Goal: Information Seeking & Learning: Learn about a topic

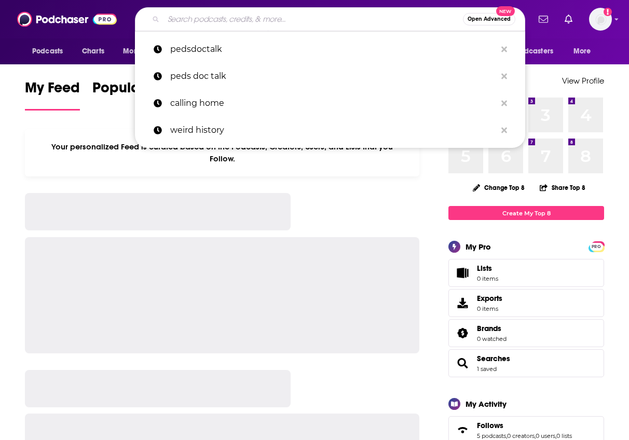
click at [311, 18] on input "Search podcasts, credits, & more..." at bounding box center [314, 19] width 300 height 17
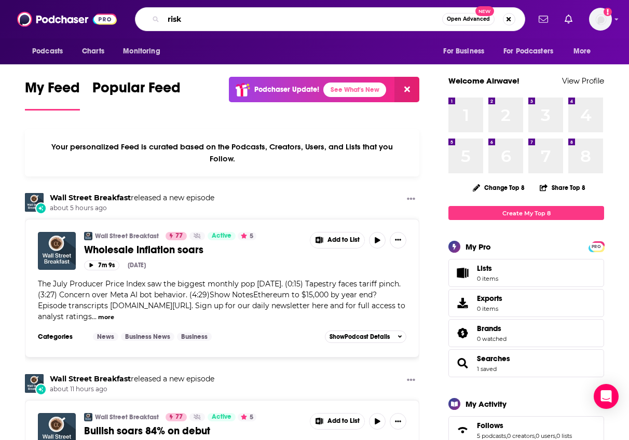
type input "risk"
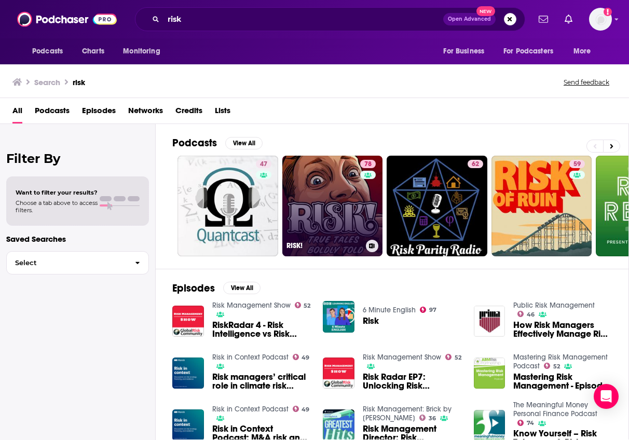
click at [346, 212] on link "78 RISK!" at bounding box center [333, 206] width 101 height 101
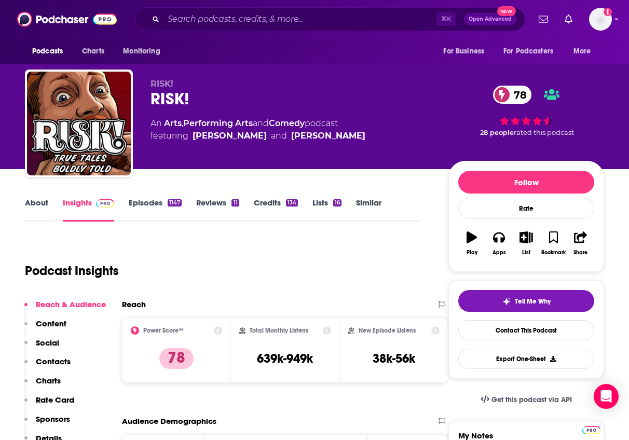
click at [294, 250] on div "Podcast Insights" at bounding box center [218, 264] width 386 height 53
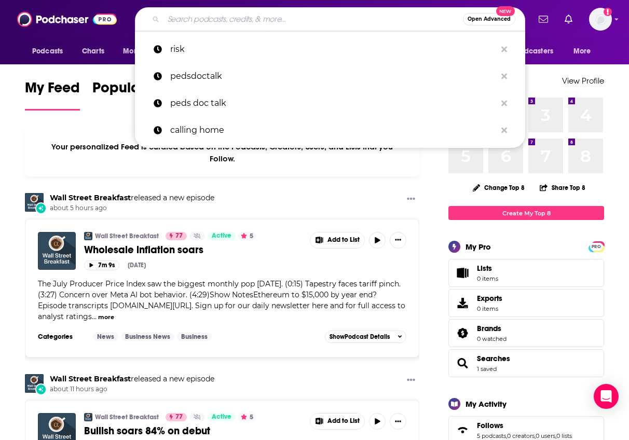
click at [213, 22] on input "Search podcasts, credits, & more..." at bounding box center [314, 19] width 300 height 17
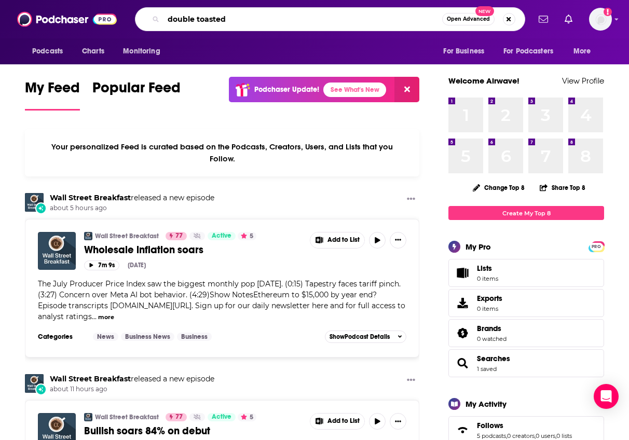
type input "double toasted"
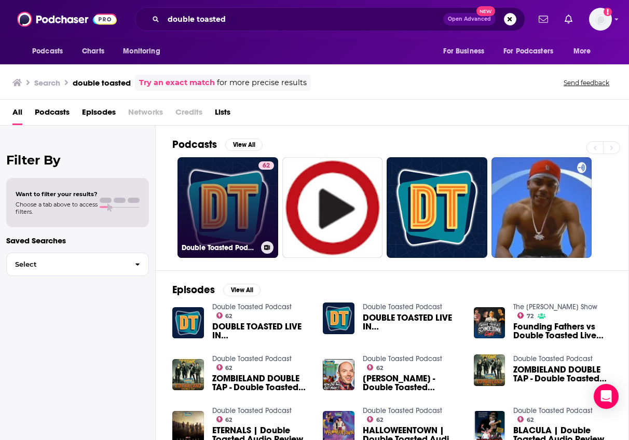
click at [205, 174] on link "62 Double Toasted Podcast" at bounding box center [228, 207] width 101 height 101
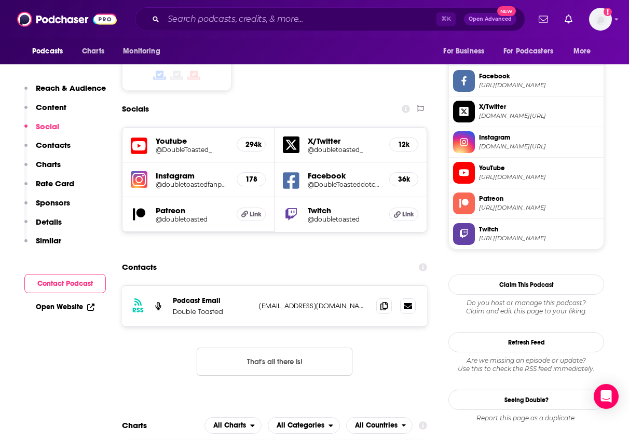
scroll to position [921, 0]
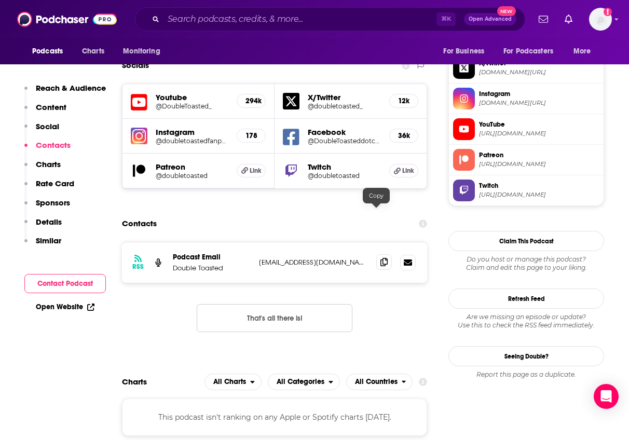
click at [381, 258] on icon at bounding box center [384, 262] width 7 height 8
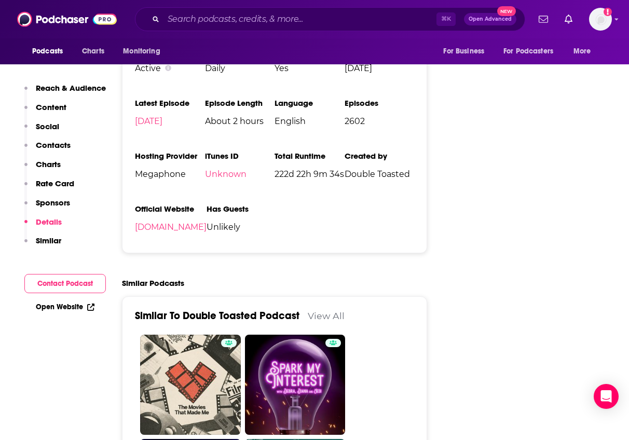
scroll to position [1742, 0]
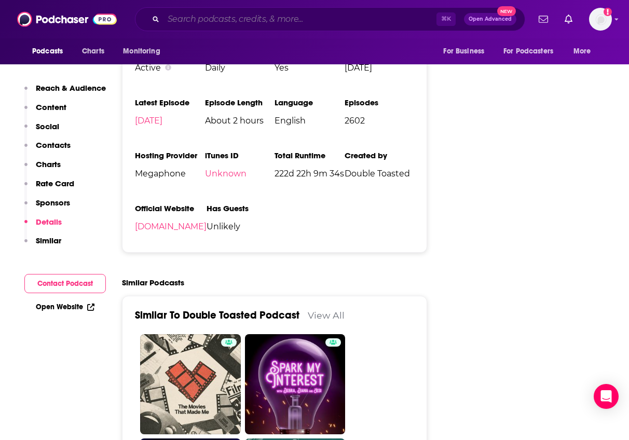
click at [305, 23] on input "Search podcasts, credits, & more..." at bounding box center [300, 19] width 273 height 17
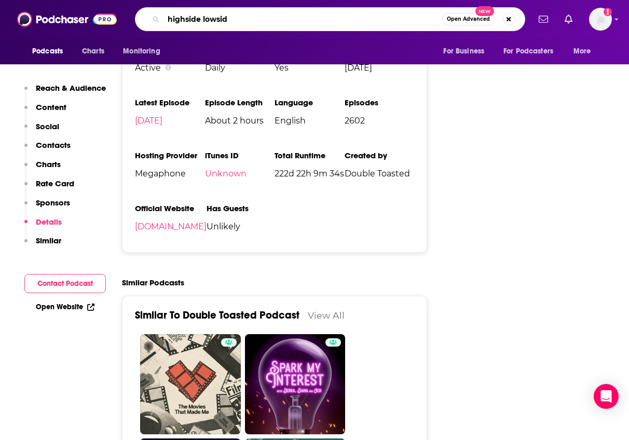
type input "highside lowside"
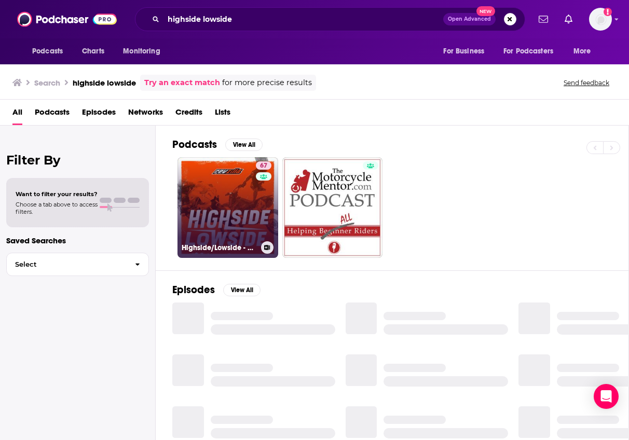
click at [237, 212] on link "67 Highside/Lowside - A Motorcycle Podcast" at bounding box center [228, 207] width 101 height 101
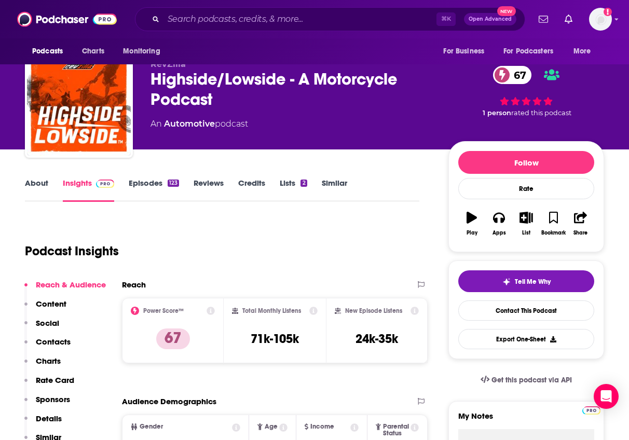
scroll to position [21, 0]
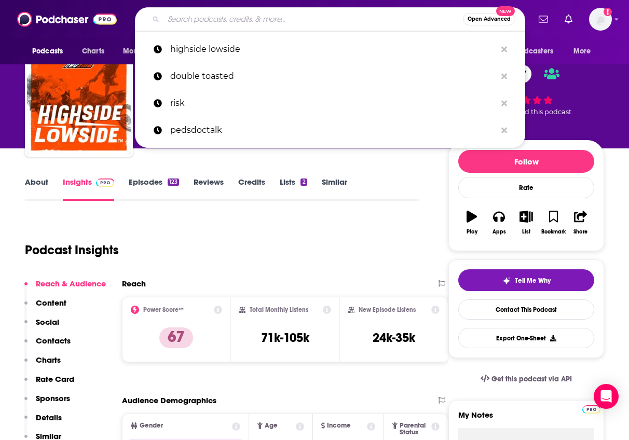
click at [279, 24] on input "Search podcasts, credits, & more..." at bounding box center [314, 19] width 300 height 17
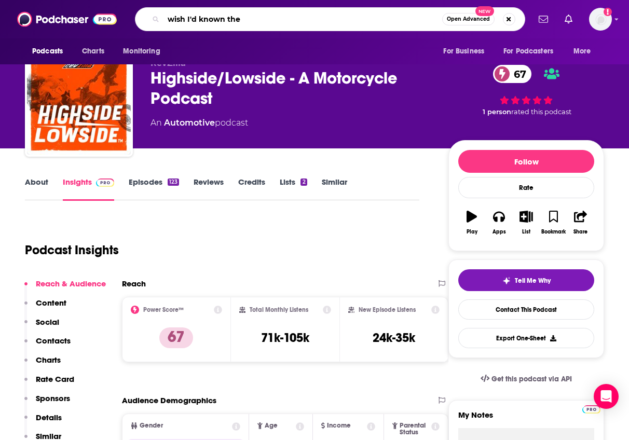
type input "wish I'd known then"
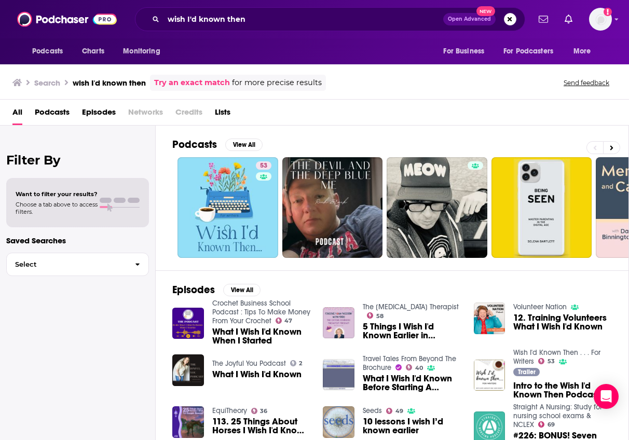
click at [264, 198] on div "53" at bounding box center [265, 208] width 18 height 92
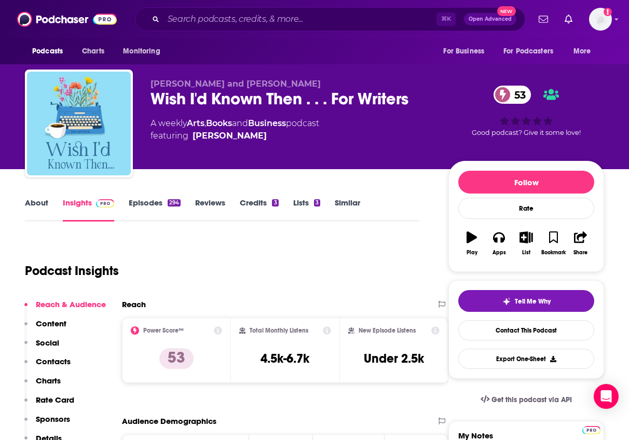
scroll to position [2, 0]
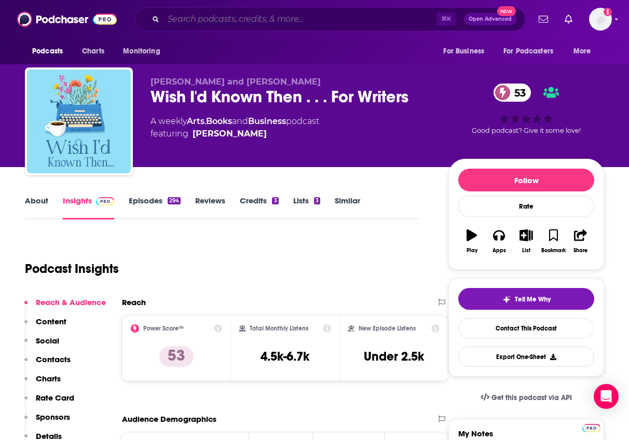
click at [341, 20] on input "Search podcasts, credits, & more..." at bounding box center [300, 19] width 273 height 17
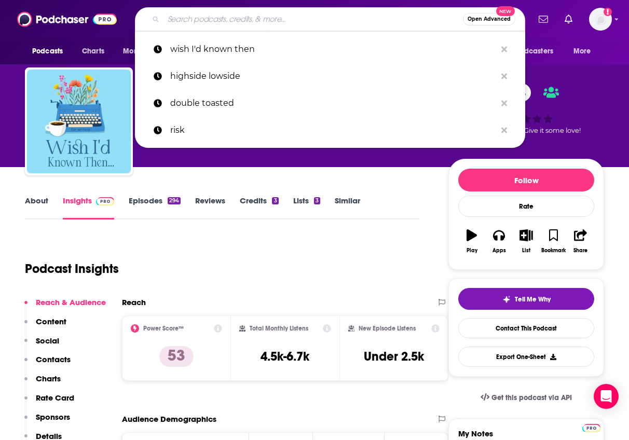
type input "r"
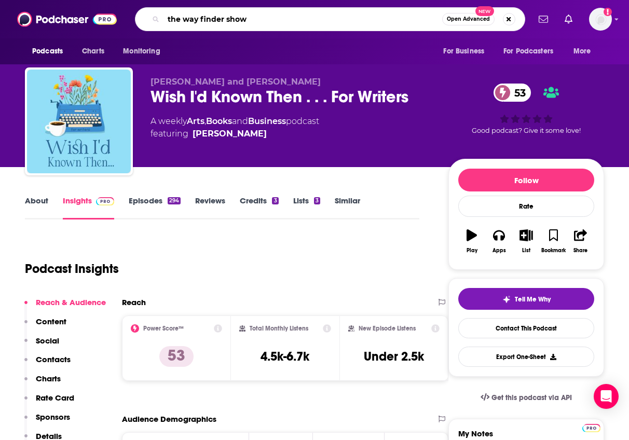
click at [200, 19] on input "the way finder show" at bounding box center [303, 19] width 279 height 17
type input "the wayfinder show"
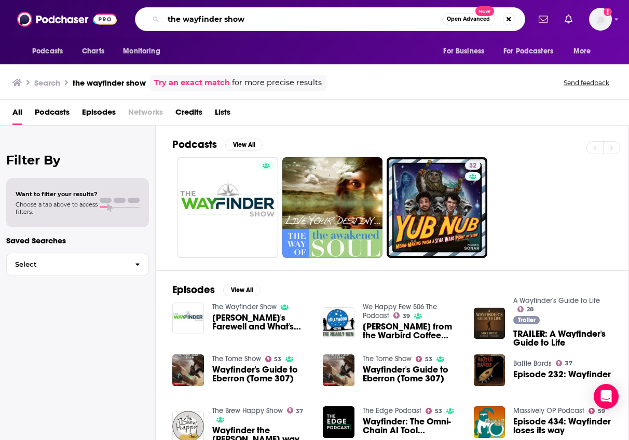
drag, startPoint x: 247, startPoint y: 17, endPoint x: 150, endPoint y: -4, distance: 99.7
click at [150, 0] on html "Podcasts Charts Monitoring the wayfinder show Open Advanced New For Business Fo…" at bounding box center [314, 220] width 629 height 440
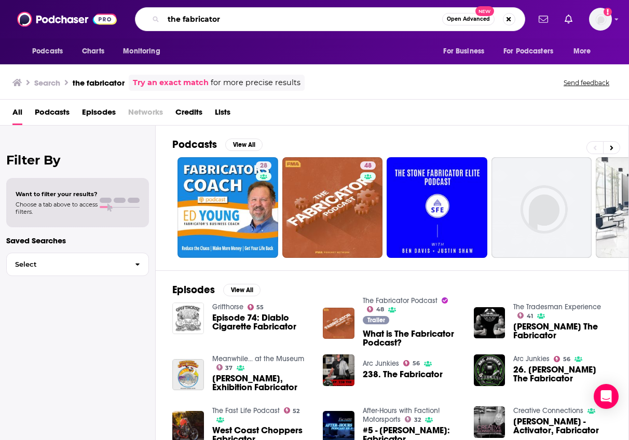
drag, startPoint x: 230, startPoint y: 21, endPoint x: 163, endPoint y: 9, distance: 68.5
click at [163, 9] on div "the fabricator Open Advanced New" at bounding box center [330, 19] width 391 height 24
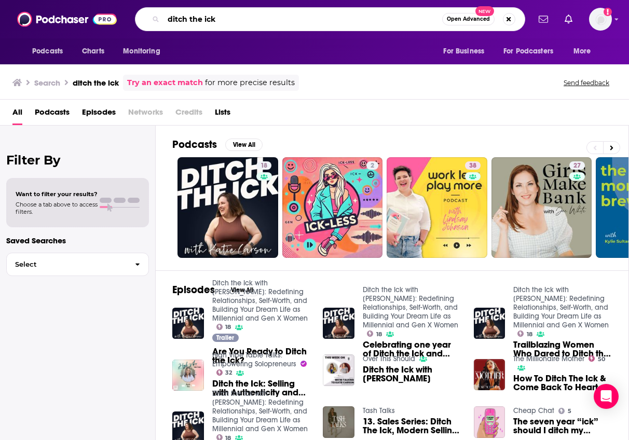
drag, startPoint x: 223, startPoint y: 22, endPoint x: 129, endPoint y: -13, distance: 100.4
click at [129, 0] on html "Podcasts Charts Monitoring ditch the ick Open Advanced New For Business For Pod…" at bounding box center [314, 220] width 629 height 440
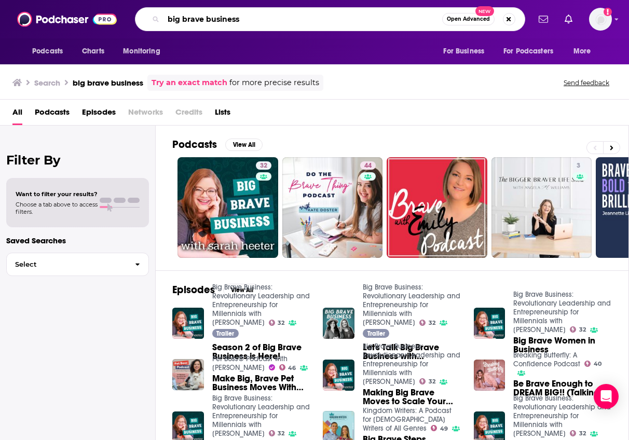
drag, startPoint x: 246, startPoint y: 21, endPoint x: 149, endPoint y: -26, distance: 108.5
click at [149, 0] on html "Podcasts Charts Monitoring big brave business Open Advanced New For Business Fo…" at bounding box center [314, 220] width 629 height 440
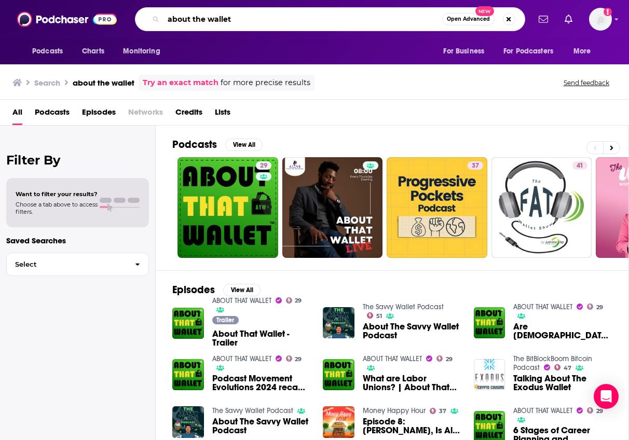
drag, startPoint x: 242, startPoint y: 21, endPoint x: 162, endPoint y: -5, distance: 84.1
click at [162, 0] on html "Podcasts Charts Monitoring about the wallet Open Advanced New For Business For …" at bounding box center [314, 220] width 629 height 440
type input "whiskey lore"
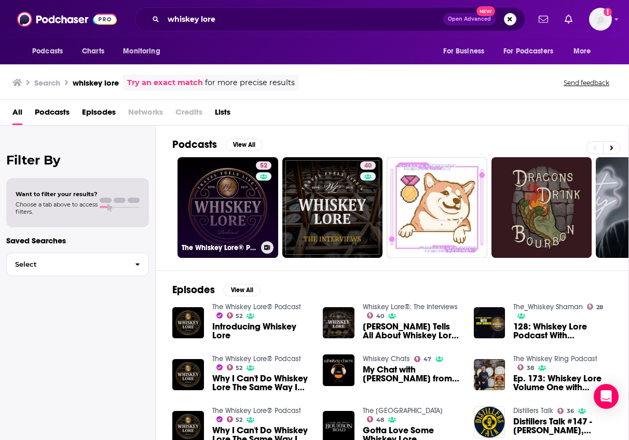
click at [252, 235] on link "52 The Whiskey Lore® Podcast" at bounding box center [228, 207] width 101 height 101
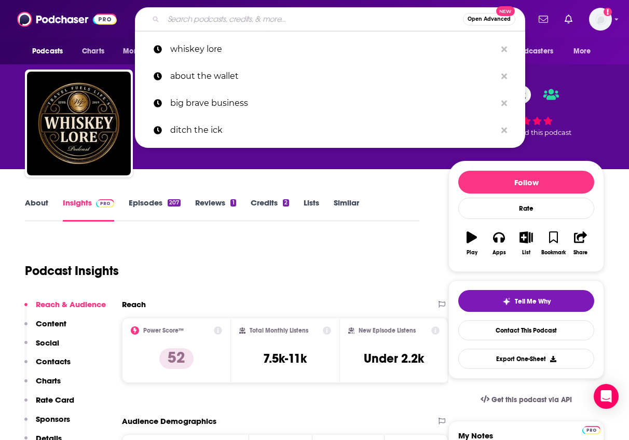
click at [206, 20] on input "Search podcasts, credits, & more..." at bounding box center [314, 19] width 300 height 17
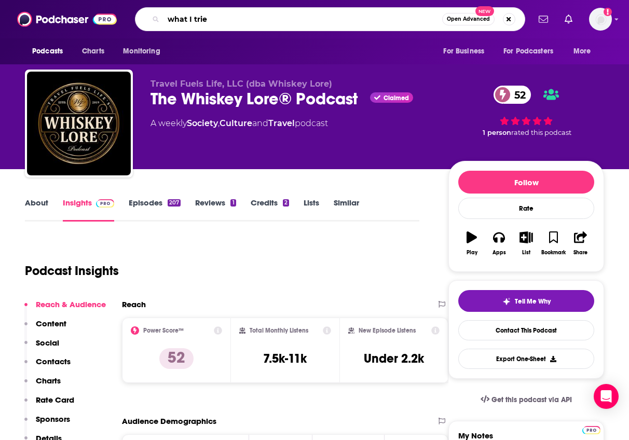
type input "what I tried"
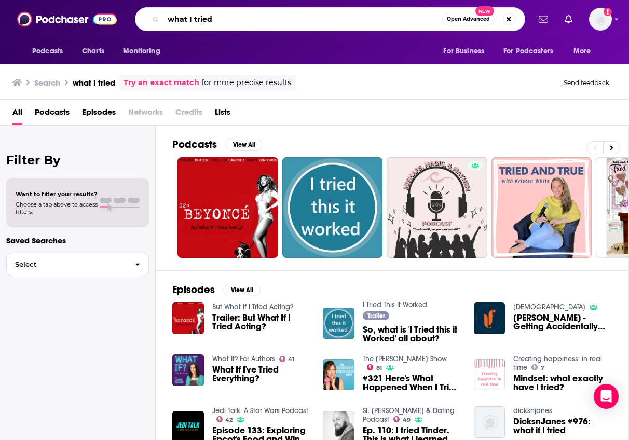
drag, startPoint x: 223, startPoint y: 19, endPoint x: 154, endPoint y: -2, distance: 71.5
click at [154, 0] on html "Podcasts Charts Monitoring what I tried Open Advanced New For Business For Podc…" at bounding box center [314, 220] width 629 height 440
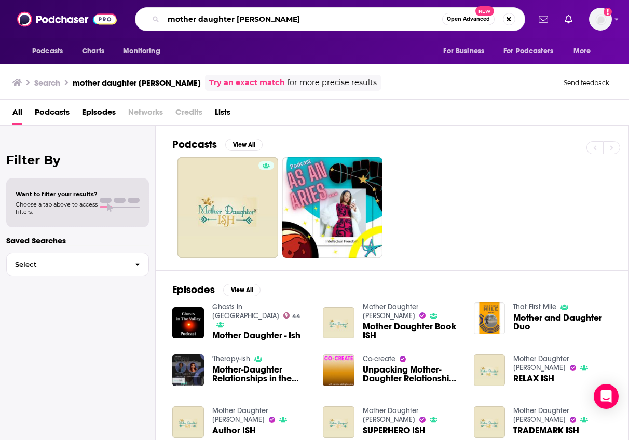
drag, startPoint x: 258, startPoint y: 19, endPoint x: 157, endPoint y: -10, distance: 104.9
click at [157, 0] on html "Podcasts Charts Monitoring mother daughter ish Open Advanced New For Business F…" at bounding box center [314, 220] width 629 height 440
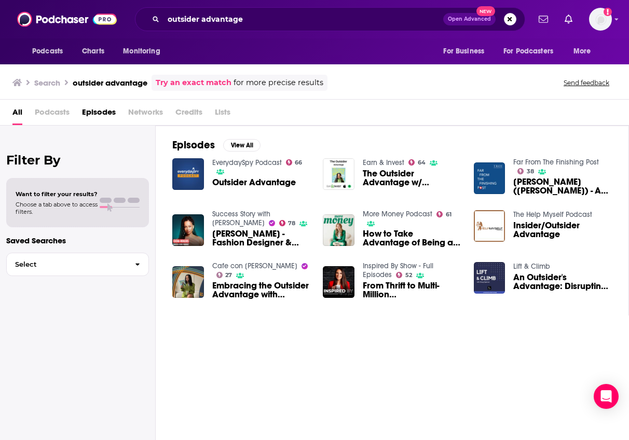
click at [61, 111] on span "Podcasts" at bounding box center [52, 114] width 35 height 21
click at [57, 111] on span "Podcasts" at bounding box center [52, 114] width 35 height 21
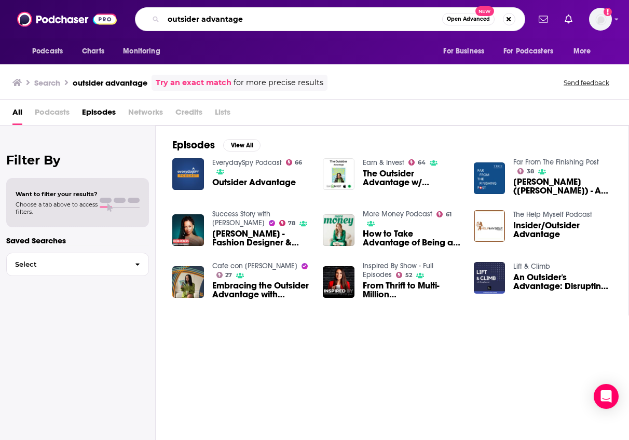
drag, startPoint x: 248, startPoint y: 17, endPoint x: 193, endPoint y: -3, distance: 58.3
click at [193, 0] on html "Podcasts Charts Monitoring outsider advantage Open Advanced New For Business Fo…" at bounding box center [314, 220] width 629 height 440
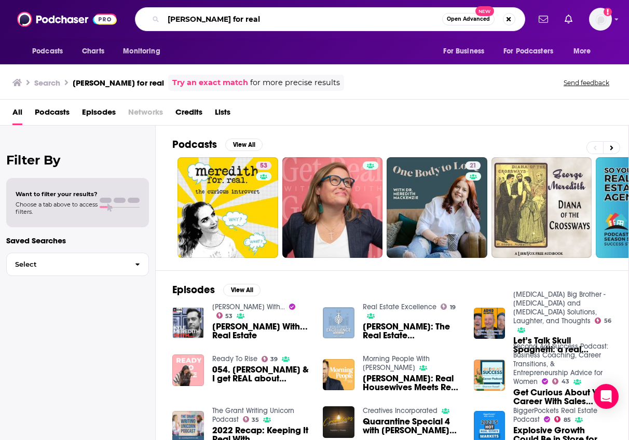
drag, startPoint x: 239, startPoint y: 22, endPoint x: 146, endPoint y: -14, distance: 99.3
click at [146, 0] on html "Podcasts Charts Monitoring [PERSON_NAME] for real Open Advanced New For Busines…" at bounding box center [314, 220] width 629 height 440
type input "final days on earth"
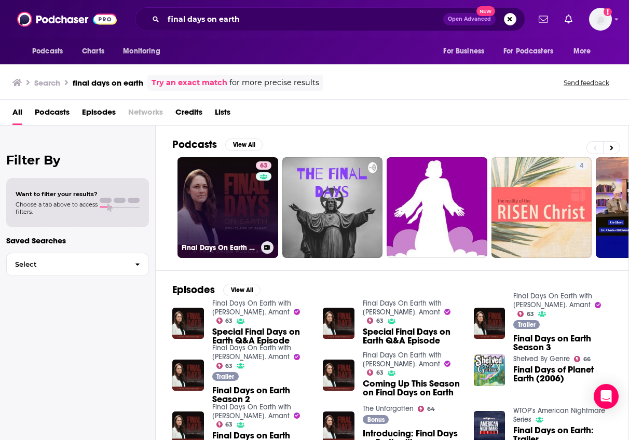
click at [216, 165] on link "63 Final Days On Earth with [PERSON_NAME]. Amant" at bounding box center [228, 207] width 101 height 101
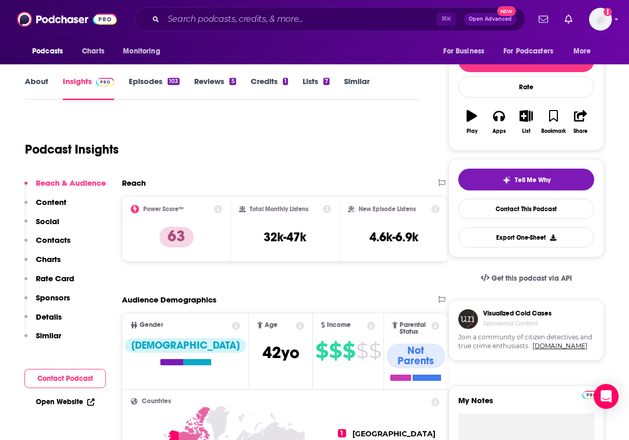
scroll to position [122, 0]
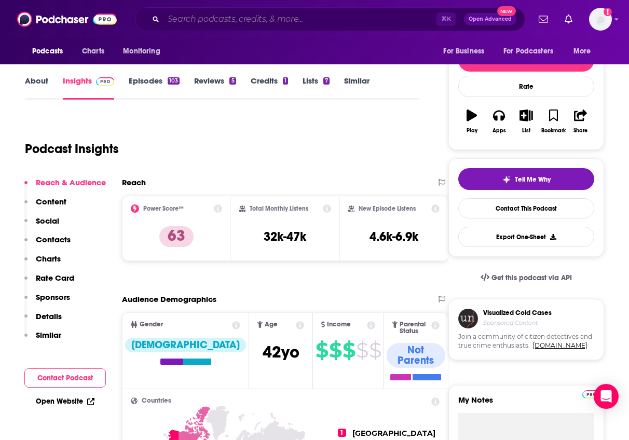
click at [230, 18] on input "Search podcasts, credits, & more..." at bounding box center [300, 19] width 273 height 17
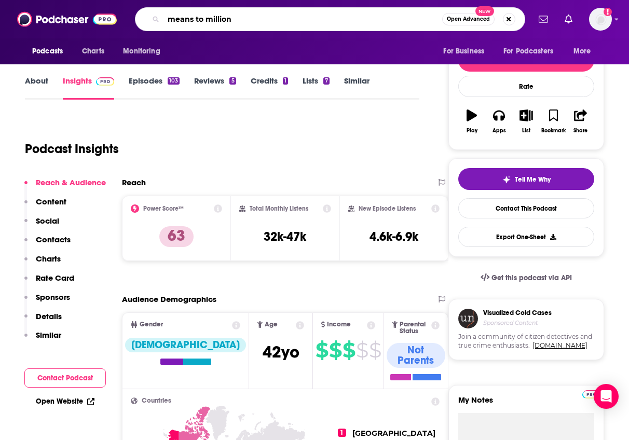
type input "means to millions"
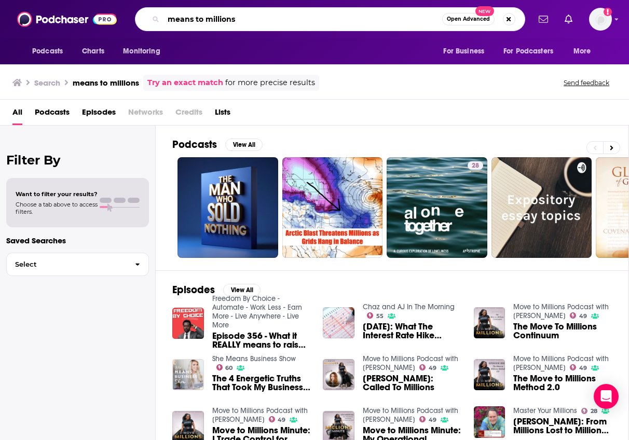
drag, startPoint x: 241, startPoint y: 20, endPoint x: 155, endPoint y: -16, distance: 93.6
click at [155, 0] on html "Podcasts Charts Monitoring means to millions Open Advanced New For Business For…" at bounding box center [314, 220] width 629 height 440
type input "money unplugged"
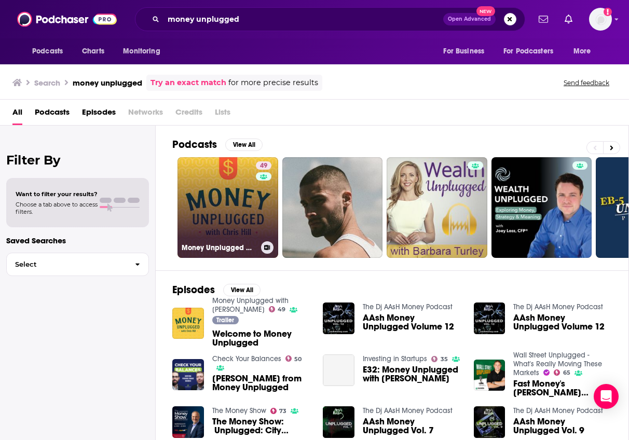
click at [200, 208] on link "49 Money Unplugged with [PERSON_NAME]" at bounding box center [228, 207] width 101 height 101
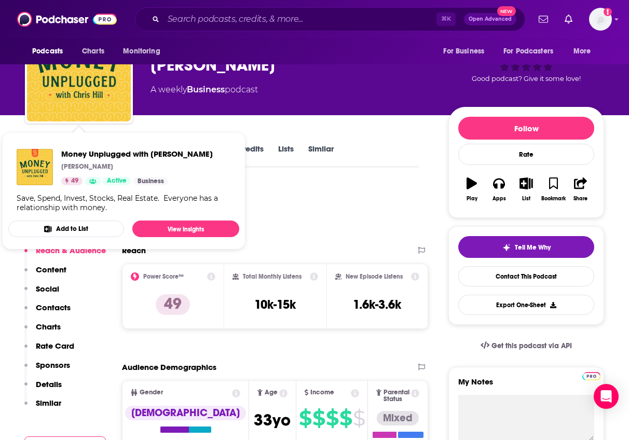
scroll to position [75, 0]
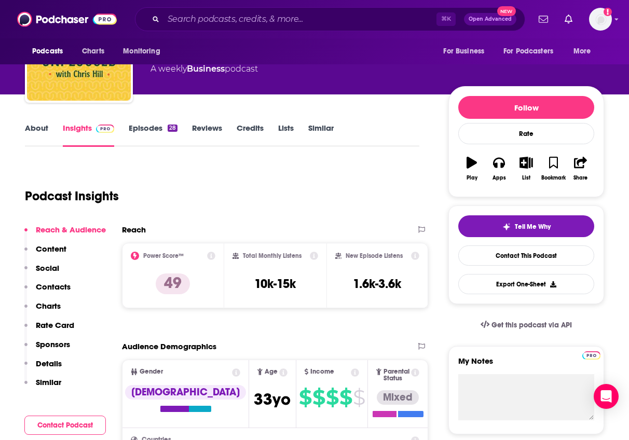
click at [329, 216] on div "Podcast Insights" at bounding box center [218, 190] width 386 height 53
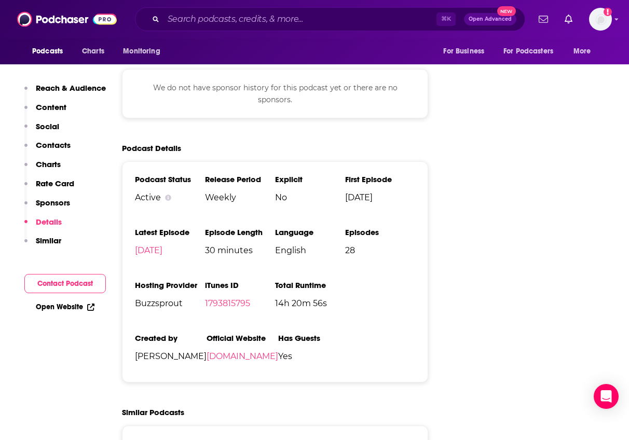
scroll to position [1391, 0]
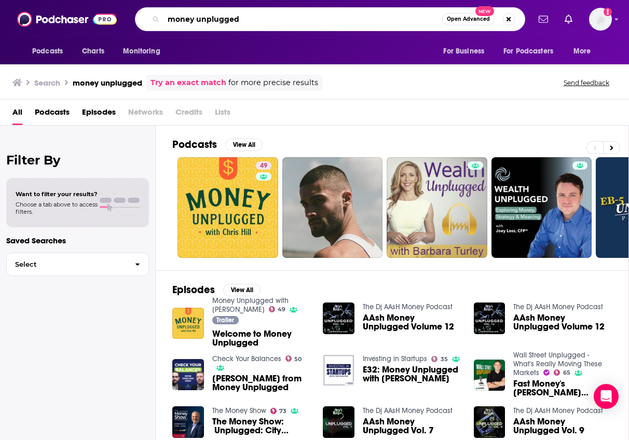
drag, startPoint x: 250, startPoint y: 20, endPoint x: 169, endPoint y: -9, distance: 86.1
click at [169, 0] on html "Podcasts Charts Monitoring money unplugged Open Advanced New For Business For P…" at bounding box center [314, 220] width 629 height 440
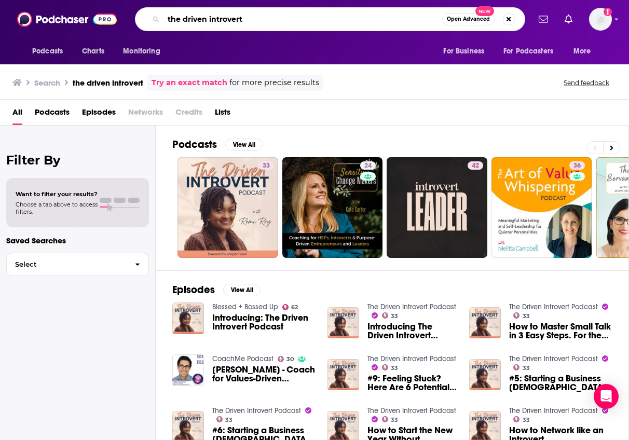
drag, startPoint x: 252, startPoint y: 14, endPoint x: 179, endPoint y: -10, distance: 77.5
click at [179, 0] on html "Podcasts Charts Monitoring the driven introvert Open Advanced New For Business …" at bounding box center [314, 220] width 629 height 440
drag, startPoint x: 256, startPoint y: 20, endPoint x: 159, endPoint y: -7, distance: 100.3
click at [159, 0] on html "Podcasts Charts Monitoring the driven introvert Open Advanced New For Business …" at bounding box center [314, 220] width 629 height 440
type input "culture talks"
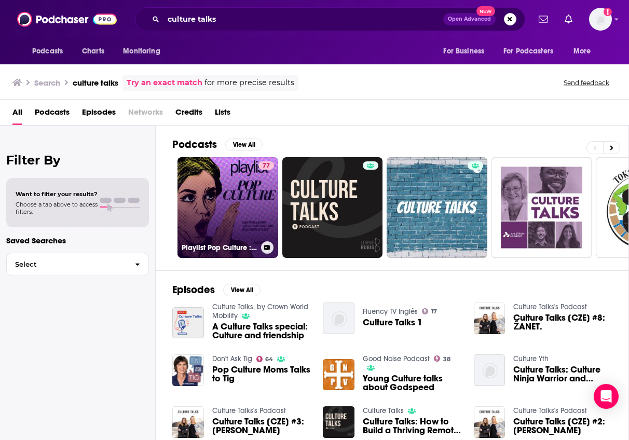
click at [208, 173] on link "77 Playlist Pop Culture : les meilleurs talks" at bounding box center [228, 207] width 101 height 101
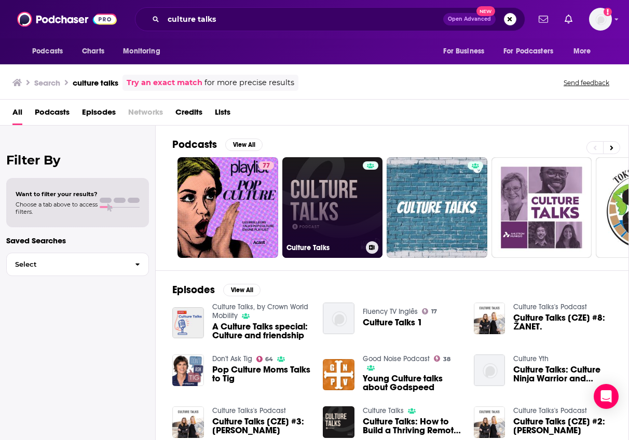
click at [309, 204] on link "Culture Talks" at bounding box center [333, 207] width 101 height 101
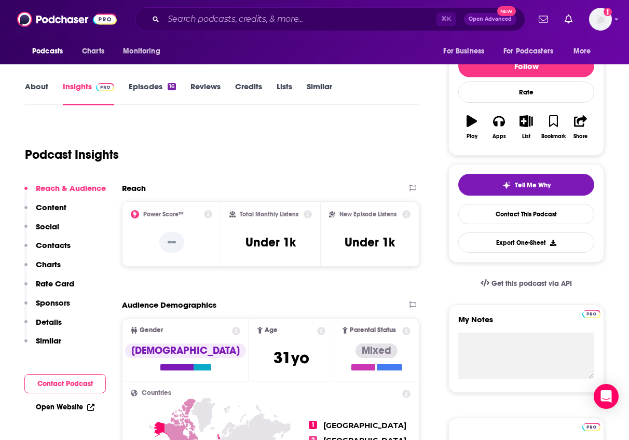
scroll to position [117, 0]
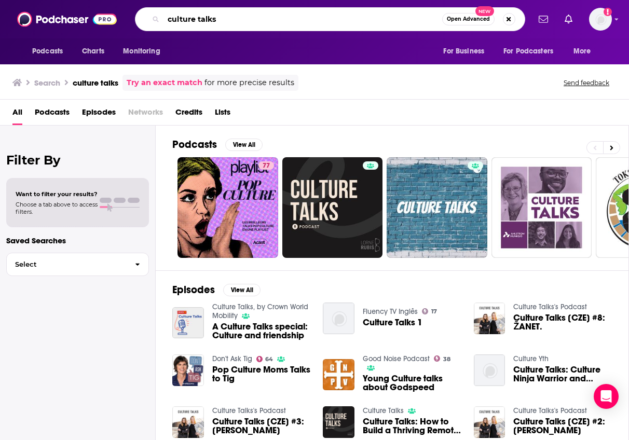
drag, startPoint x: 230, startPoint y: 19, endPoint x: 172, endPoint y: -6, distance: 63.3
click at [172, 0] on html "Podcasts Charts Monitoring culture talks Open Advanced New For Business For Pod…" at bounding box center [314, 220] width 629 height 440
type input "country heat weekly"
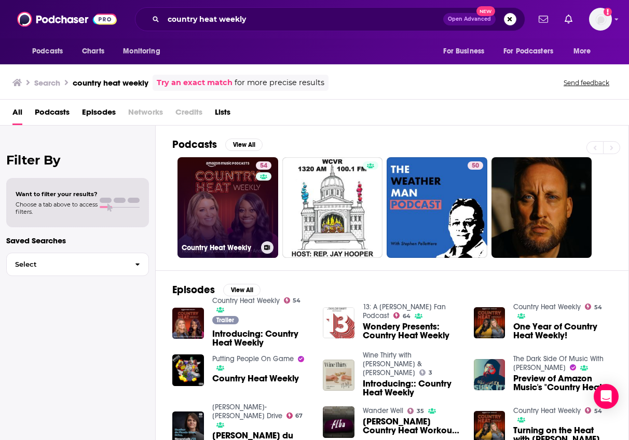
click at [248, 205] on link "54 Country Heat Weekly" at bounding box center [228, 207] width 101 height 101
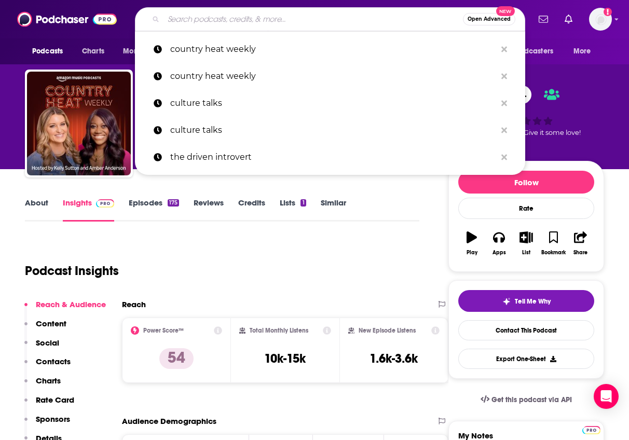
click at [216, 17] on input "Search podcasts, credits, & more..." at bounding box center [314, 19] width 300 height 17
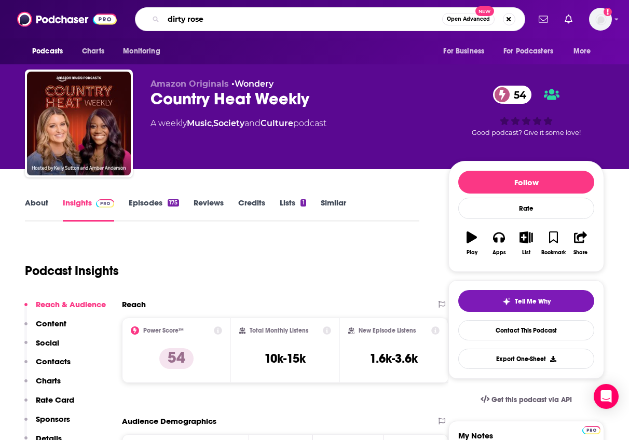
type input "dirty roses"
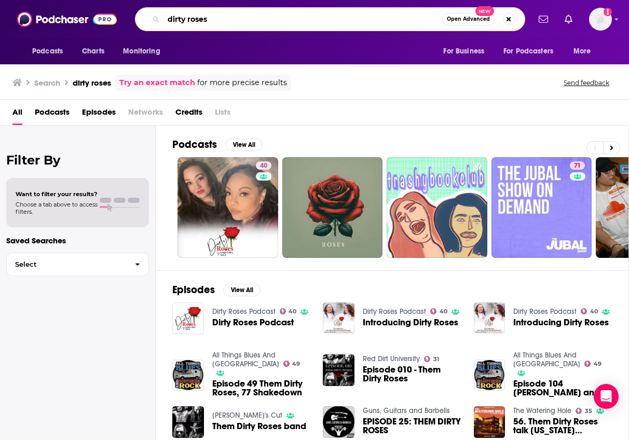
drag, startPoint x: 213, startPoint y: 20, endPoint x: 162, endPoint y: -3, distance: 56.5
click at [162, 0] on html "Podcasts Charts Monitoring dirty roses Open Advanced New For Business For Podca…" at bounding box center [314, 220] width 629 height 440
type input "sambaza podcast"
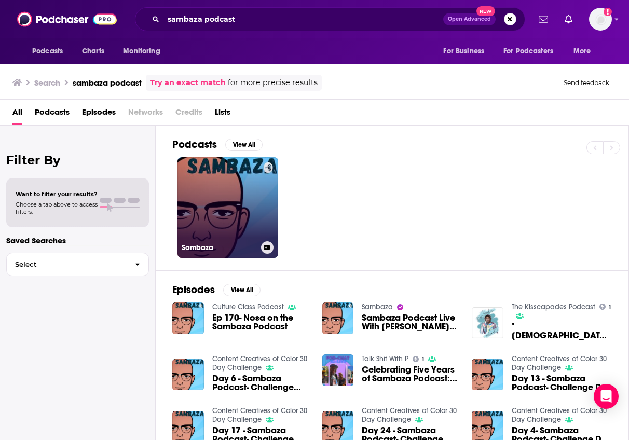
click at [233, 183] on link "Sambaza" at bounding box center [228, 207] width 101 height 101
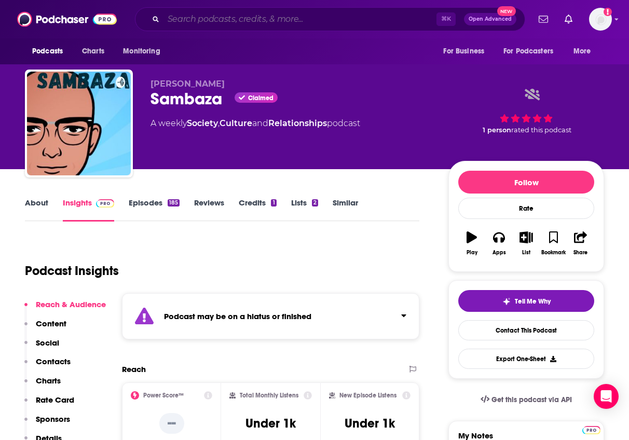
click at [248, 20] on input "Search podcasts, credits, & more..." at bounding box center [300, 19] width 273 height 17
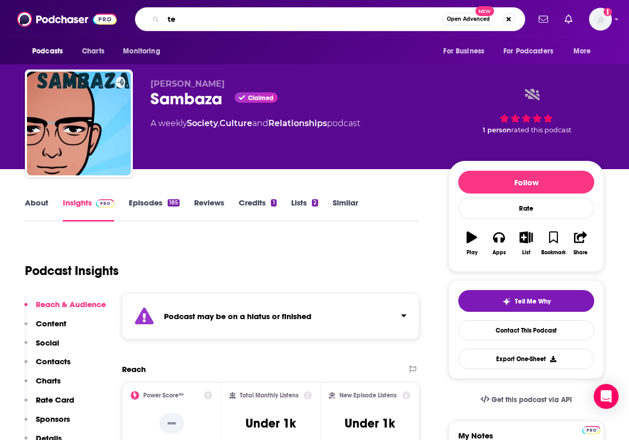
type input "t"
type input "renter confidential"
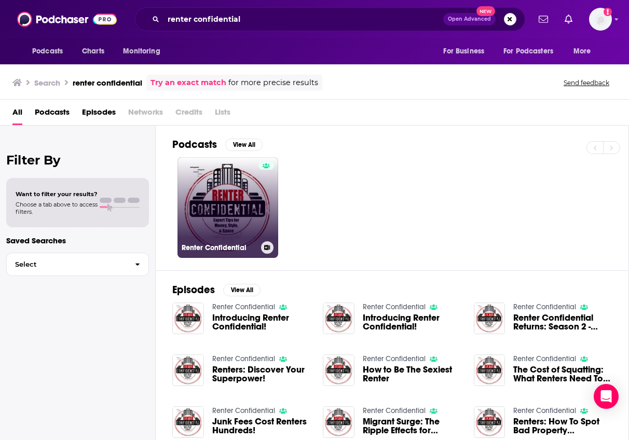
click at [237, 184] on link "Renter Confidential" at bounding box center [228, 207] width 101 height 101
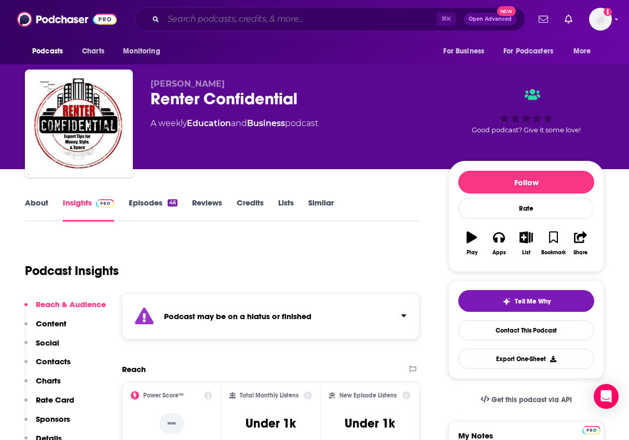
click at [198, 21] on input "Search podcasts, credits, & more..." at bounding box center [300, 19] width 273 height 17
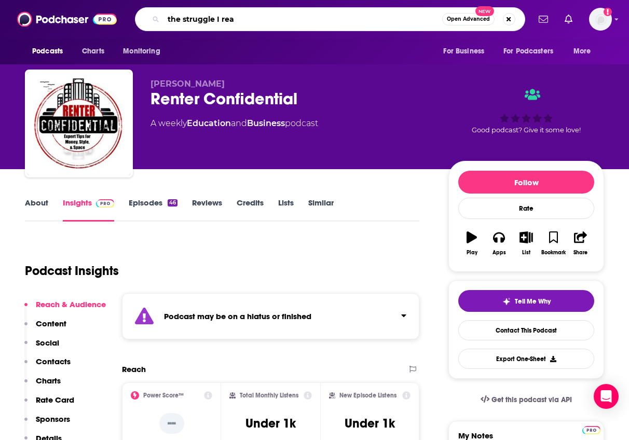
type input "the struggle I real"
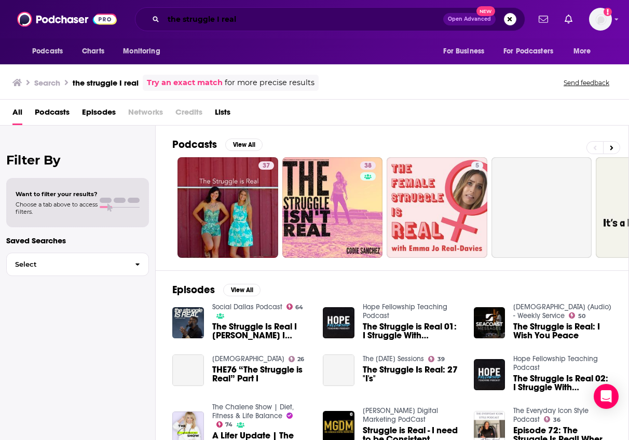
click at [221, 19] on input "the struggle I real" at bounding box center [304, 19] width 280 height 17
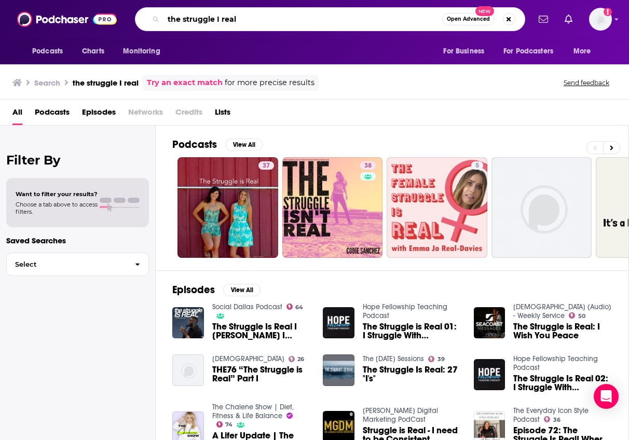
drag, startPoint x: 250, startPoint y: 15, endPoint x: 188, endPoint y: -2, distance: 64.6
click at [188, 0] on html "Podcasts Charts Monitoring the struggle I real Open Advanced New For Business F…" at bounding box center [314, 220] width 629 height 440
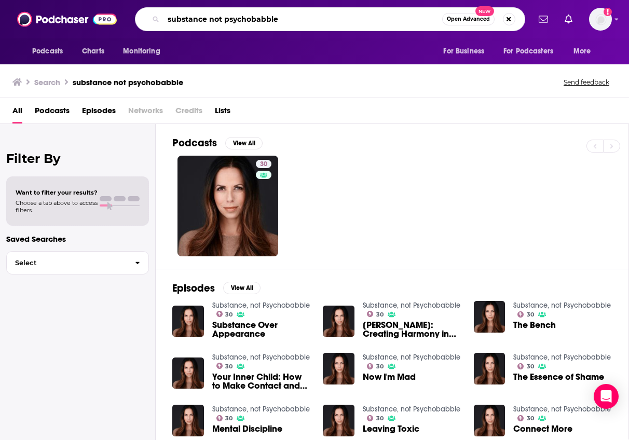
drag, startPoint x: 290, startPoint y: 18, endPoint x: 202, endPoint y: -22, distance: 97.1
click at [202, 0] on html "Podcasts Charts Monitoring substance not psychobabble Open Advanced New For Bus…" at bounding box center [314, 220] width 629 height 440
type input "a"
type input "mature allure"
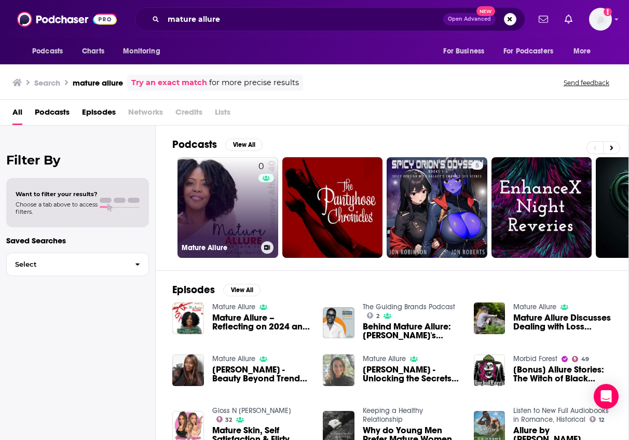
click at [262, 205] on div "0" at bounding box center [267, 202] width 16 height 80
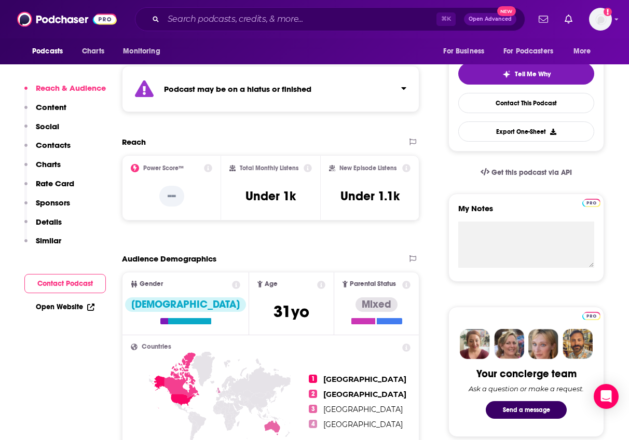
scroll to position [204, 0]
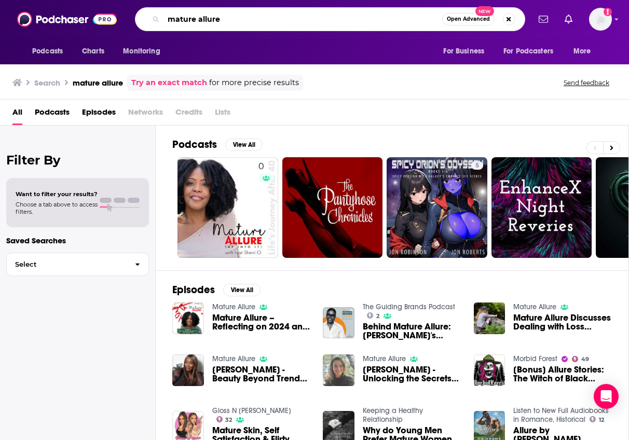
drag, startPoint x: 223, startPoint y: 18, endPoint x: 167, endPoint y: -7, distance: 61.9
click at [167, 0] on html "Podcasts Charts Monitoring mature allure Open Advanced New For Business For Pod…" at bounding box center [314, 220] width 629 height 440
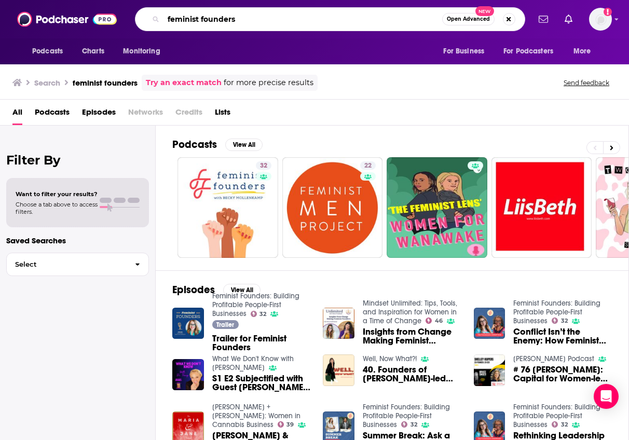
drag, startPoint x: 247, startPoint y: 18, endPoint x: 159, endPoint y: -4, distance: 90.9
click at [159, 0] on html "Podcasts Charts Monitoring feminist founders Open Advanced New For Business For…" at bounding box center [314, 220] width 629 height 440
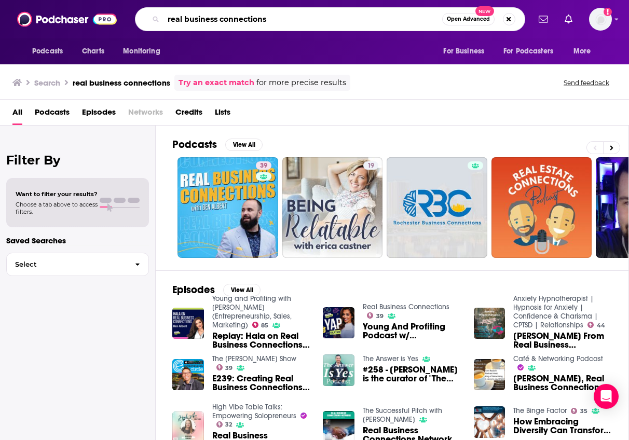
drag, startPoint x: 270, startPoint y: 24, endPoint x: 190, endPoint y: 2, distance: 82.5
click at [190, 2] on div "Podcasts Charts Monitoring real business connections Open Advanced New For Busi…" at bounding box center [314, 19] width 629 height 38
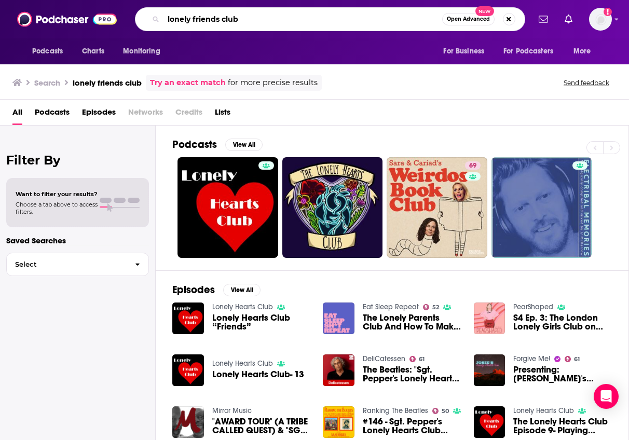
drag, startPoint x: 252, startPoint y: 19, endPoint x: 167, endPoint y: -6, distance: 88.7
click at [167, 0] on html "Podcasts Charts Monitoring lonely friends club Open Advanced New For Business F…" at bounding box center [314, 220] width 629 height 440
type input "birth as we know it"
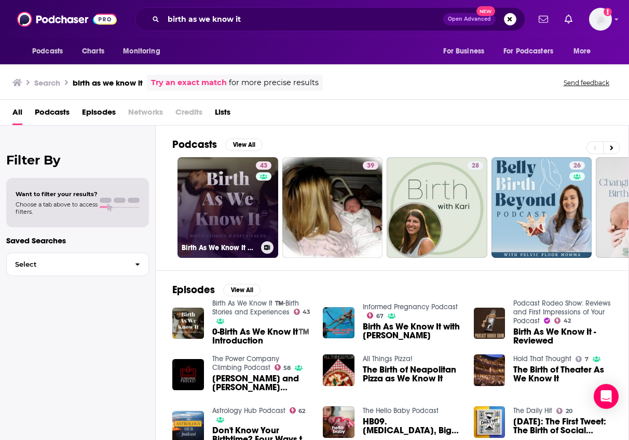
click at [225, 197] on link "43 Birth As We Know It ™️-Birth Stories and Experiences" at bounding box center [228, 207] width 101 height 101
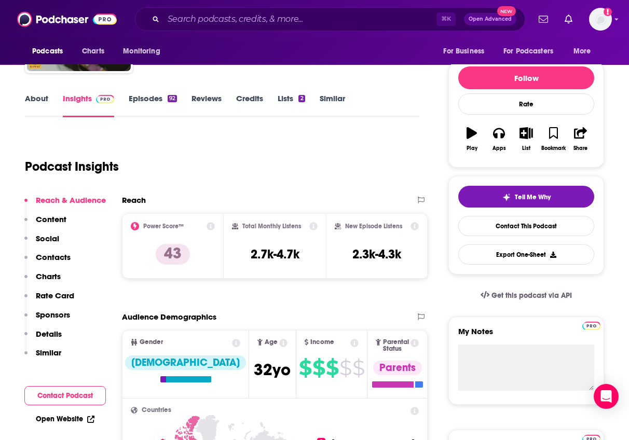
scroll to position [105, 0]
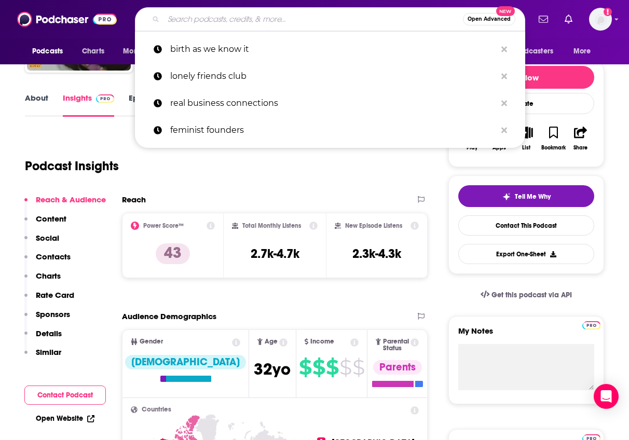
click at [206, 21] on input "Search podcasts, credits, & more..." at bounding box center [314, 19] width 300 height 17
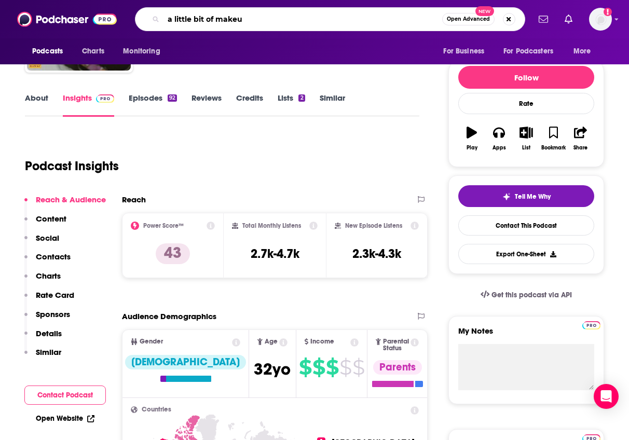
type input "a little bit of makeup"
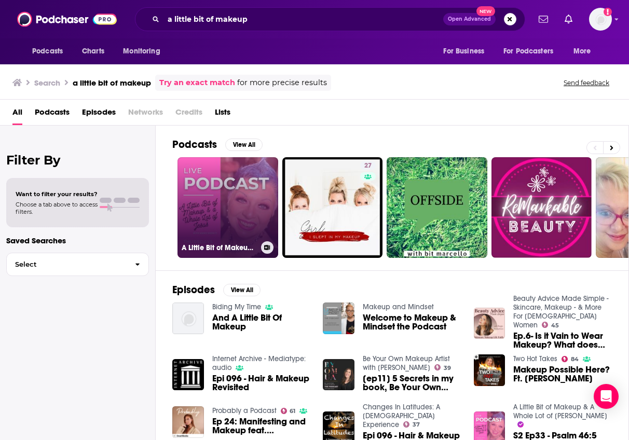
click at [214, 209] on link "A Little Bit of Makeup & A Whole Lot of [PERSON_NAME]" at bounding box center [228, 207] width 101 height 101
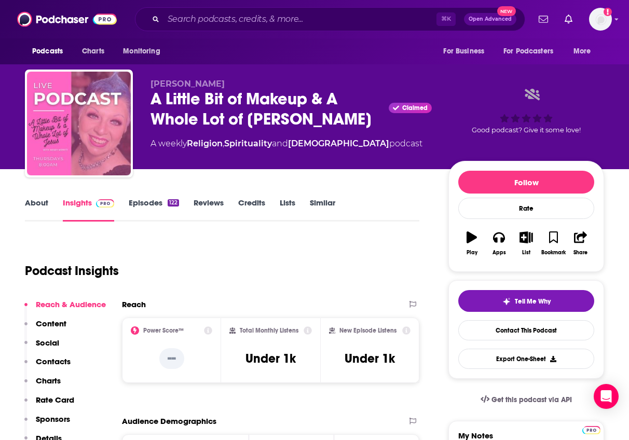
click at [231, 10] on div "⌘ K Open Advanced New" at bounding box center [330, 19] width 391 height 24
click at [227, 20] on input "Search podcasts, credits, & more..." at bounding box center [300, 19] width 273 height 17
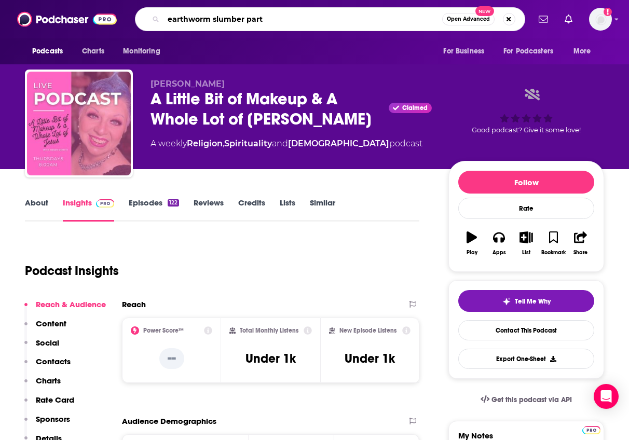
type input "earthworm slumber party"
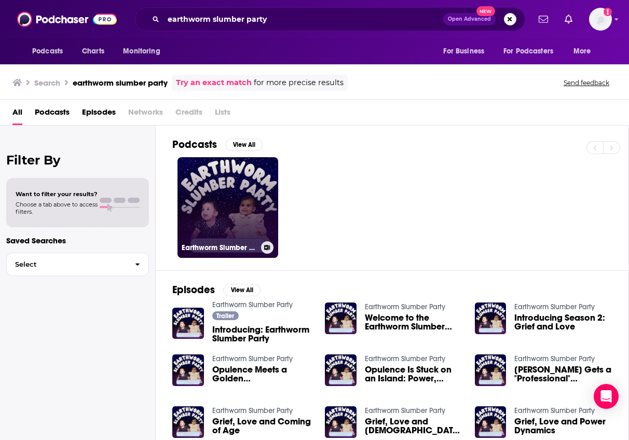
click at [232, 211] on link "0 Earthworm Slumber Party" at bounding box center [228, 207] width 101 height 101
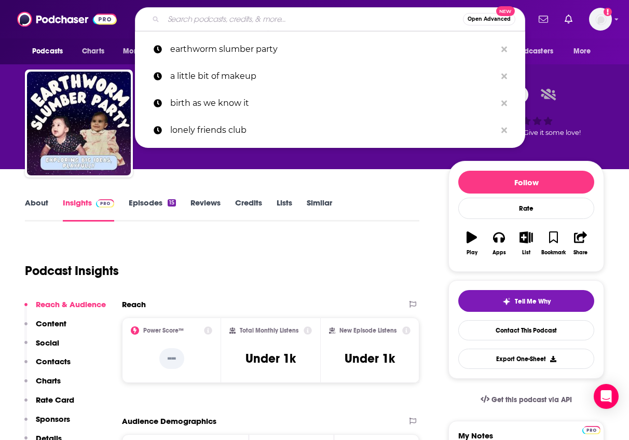
click at [207, 19] on input "Search podcasts, credits, & more..." at bounding box center [314, 19] width 300 height 17
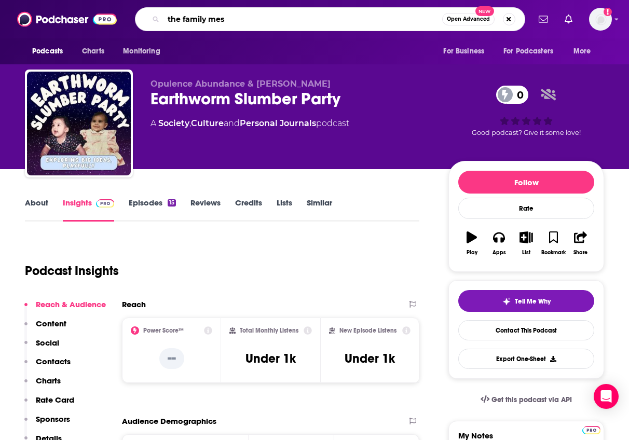
type input "the family mess"
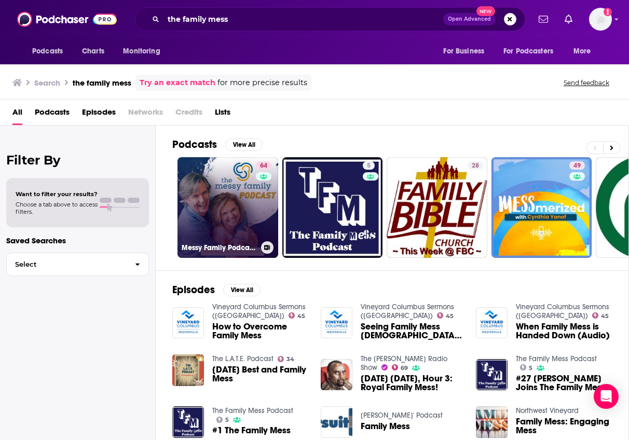
click at [247, 196] on link "64 Messy Family Podcast : [DEMOGRAPHIC_DATA] Conversations on Marriage and Fami…" at bounding box center [228, 207] width 101 height 101
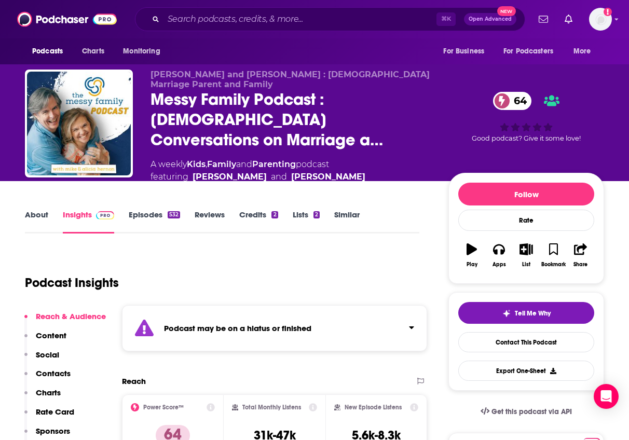
click at [284, 325] on div "Podcast may be on a hiatus or finished" at bounding box center [274, 328] width 305 height 46
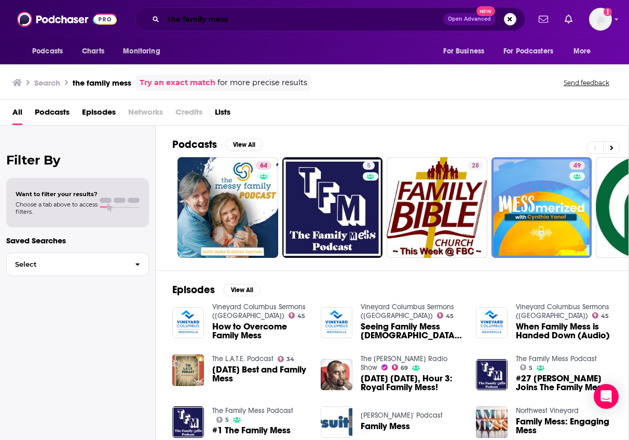
click at [236, 22] on input "the family mess" at bounding box center [304, 19] width 280 height 17
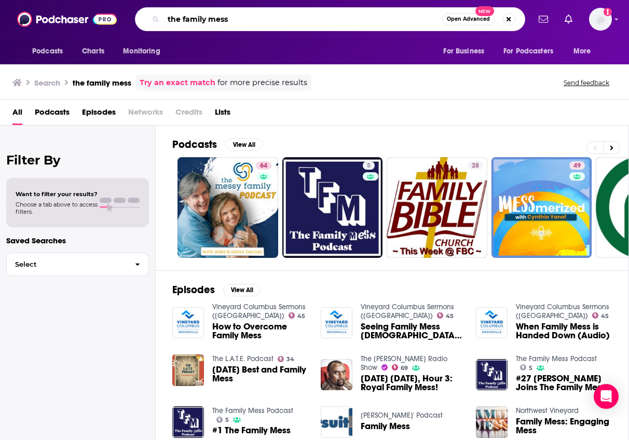
drag, startPoint x: 236, startPoint y: 22, endPoint x: 162, endPoint y: -8, distance: 79.7
click at [162, 0] on html "Podcasts Charts Monitoring the family mess Open Advanced New For Business For P…" at bounding box center [314, 220] width 629 height 440
type input ","
type input "mind body marathon"
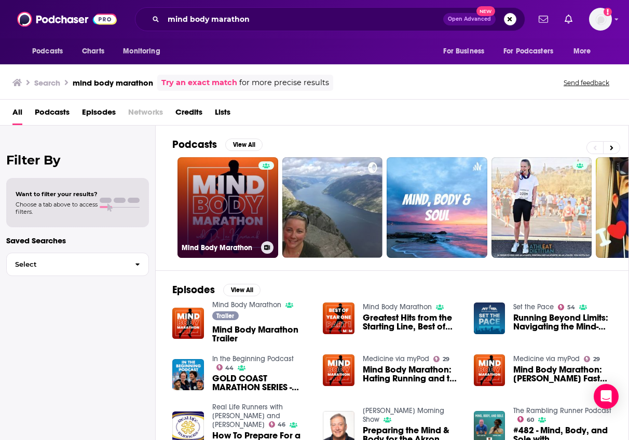
click at [218, 248] on h3 "Mind Body Marathon" at bounding box center [219, 248] width 75 height 9
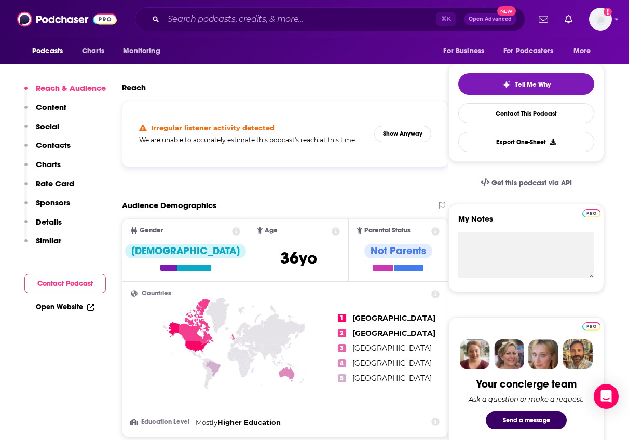
scroll to position [220, 0]
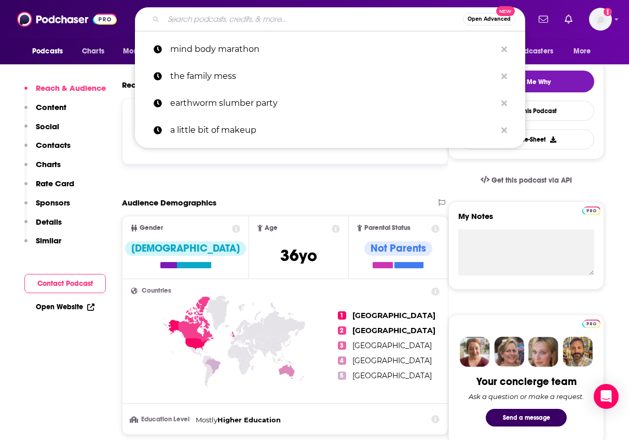
click at [272, 24] on input "Search podcasts, credits, & more..." at bounding box center [314, 19] width 300 height 17
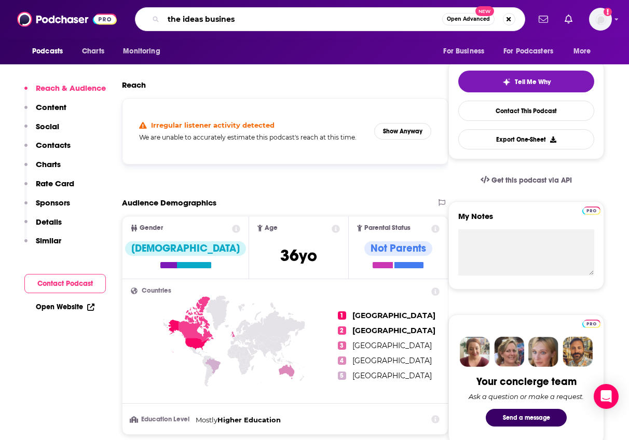
type input "the ideas business"
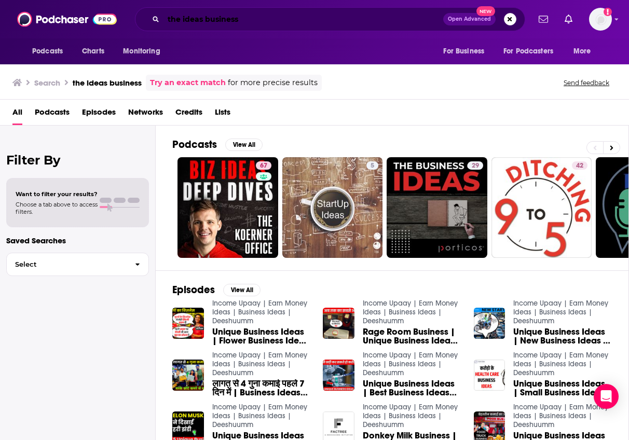
click at [272, 20] on input "the ideas business" at bounding box center [304, 19] width 280 height 17
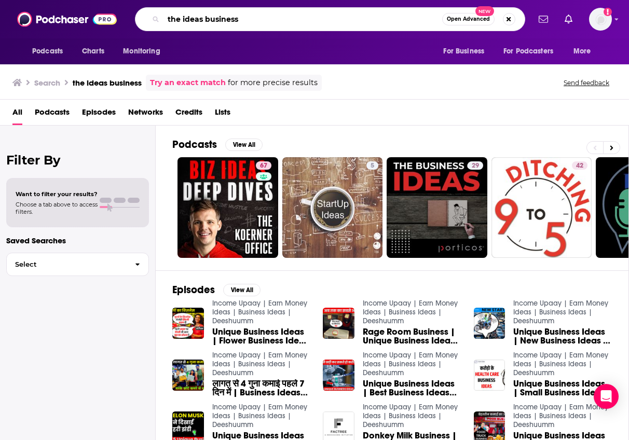
drag, startPoint x: 272, startPoint y: 20, endPoint x: 150, endPoint y: -8, distance: 125.2
click at [150, 0] on html "Podcasts Charts Monitoring the ideas business Open Advanced New For Business Fo…" at bounding box center [314, 220] width 629 height 440
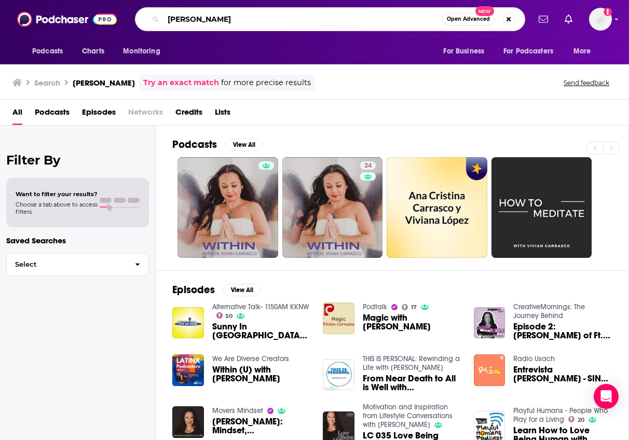
drag, startPoint x: 226, startPoint y: 25, endPoint x: 132, endPoint y: -34, distance: 111.5
click at [132, 0] on html "Podcasts Charts Monitoring [PERSON_NAME] Open Advanced New For Business For Pod…" at bounding box center [314, 220] width 629 height 440
type input "e"
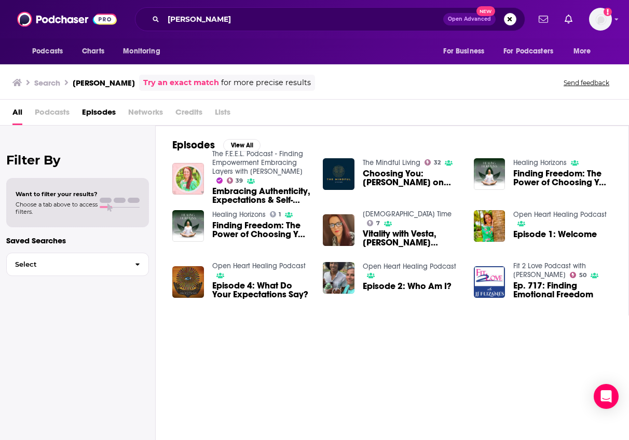
click at [68, 112] on span "Podcasts" at bounding box center [52, 114] width 35 height 21
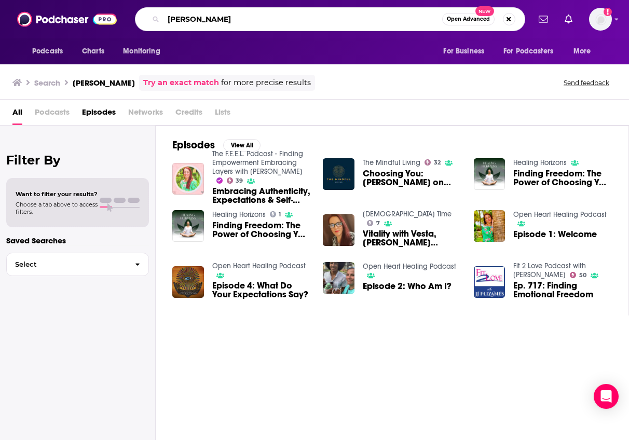
drag, startPoint x: 227, startPoint y: 17, endPoint x: 145, endPoint y: -7, distance: 86.0
click at [145, 0] on html "Podcasts Charts Monitoring [PERSON_NAME] Open Advanced New For Business For Pod…" at bounding box center [314, 220] width 629 height 440
type input "stacking adventures"
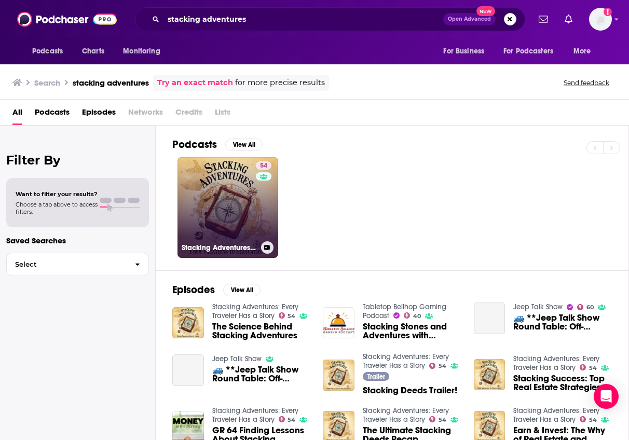
click at [212, 180] on link "54 Stacking Adventures: Every Traveler Has a Story" at bounding box center [228, 207] width 101 height 101
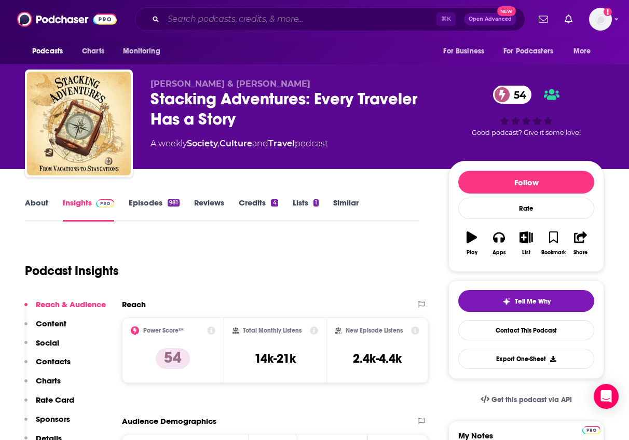
click at [203, 23] on input "Search podcasts, credits, & more..." at bounding box center [300, 19] width 273 height 17
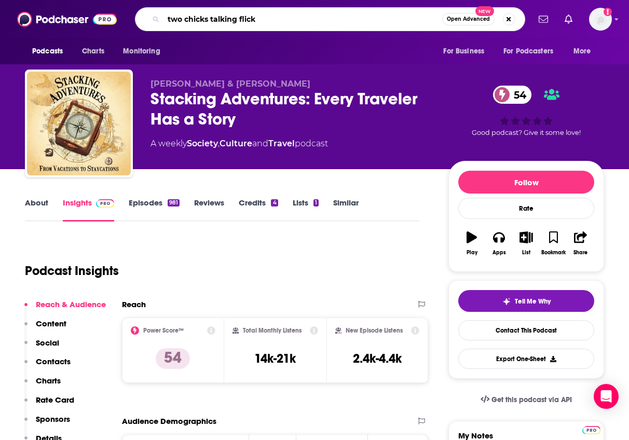
type input "two chicks talking flicks"
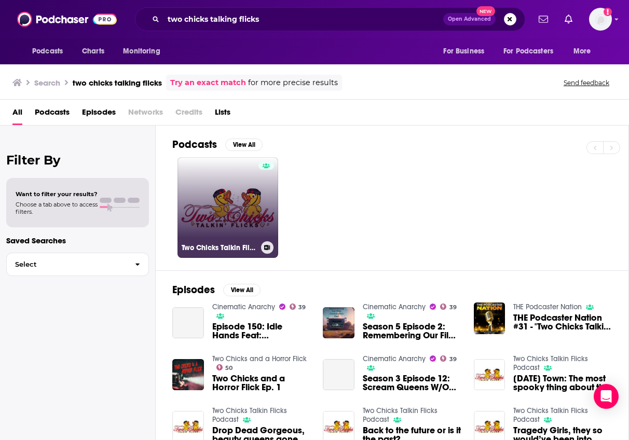
click at [235, 197] on link "Two Chicks Talkin Flicks Podcast" at bounding box center [228, 207] width 101 height 101
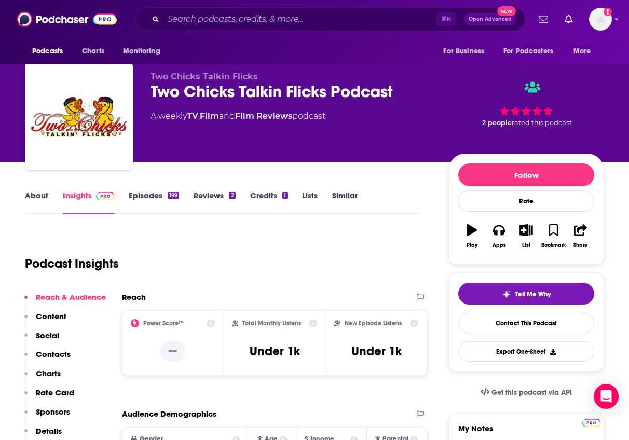
scroll to position [8, 0]
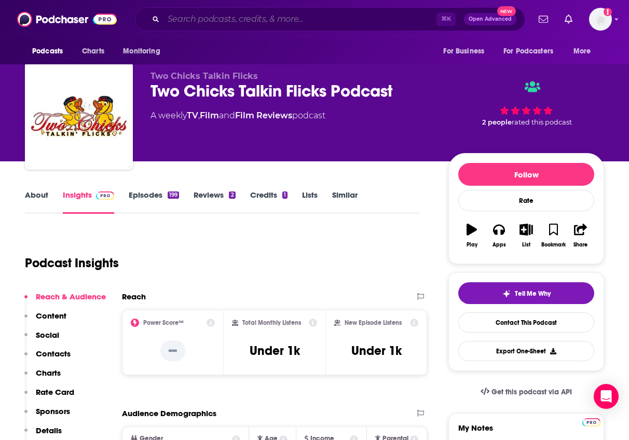
click at [222, 15] on input "Search podcasts, credits, & more..." at bounding box center [300, 19] width 273 height 17
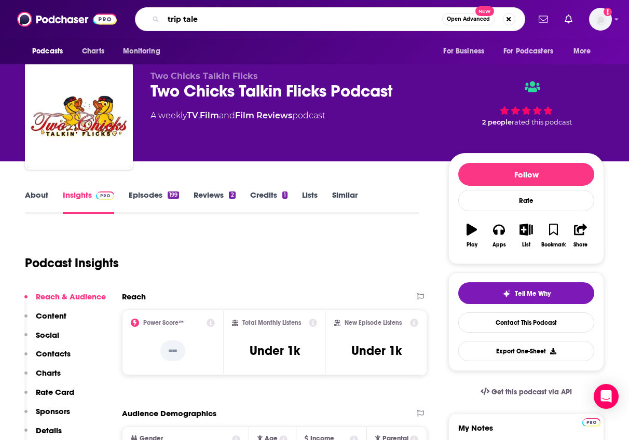
type input "trip tales"
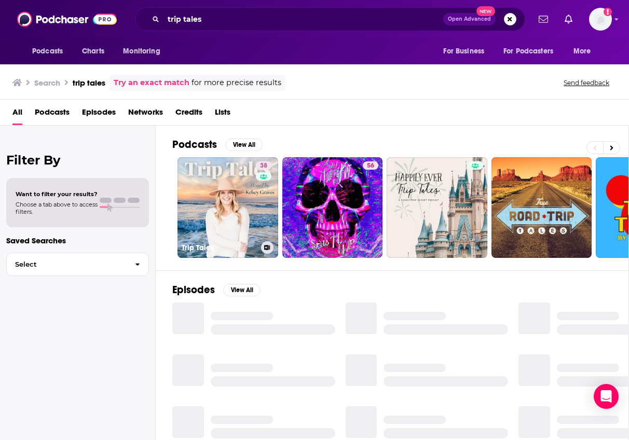
click at [247, 191] on link "38 Trip Tales" at bounding box center [228, 207] width 101 height 101
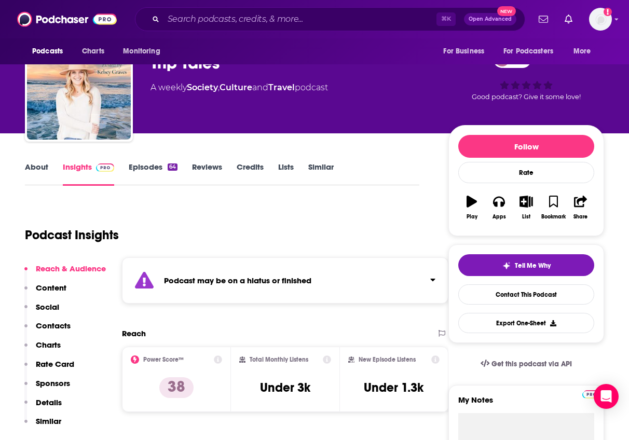
scroll to position [43, 0]
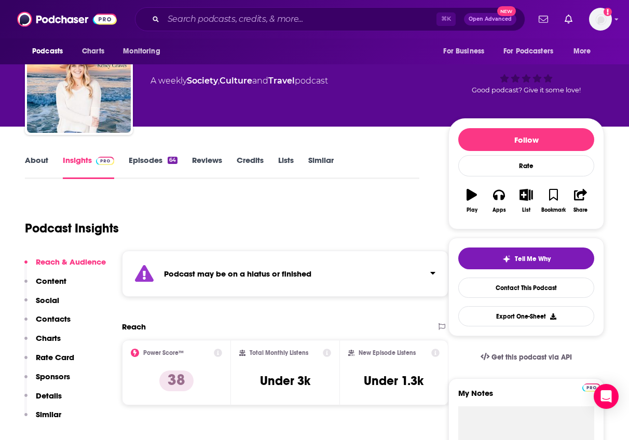
click at [248, 267] on div "Podcast may be on a hiatus or finished" at bounding box center [285, 274] width 327 height 46
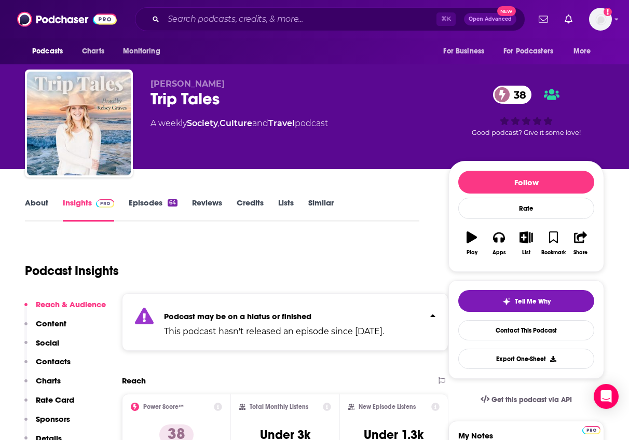
scroll to position [0, 0]
click at [218, 23] on input "Search podcasts, credits, & more..." at bounding box center [300, 19] width 273 height 17
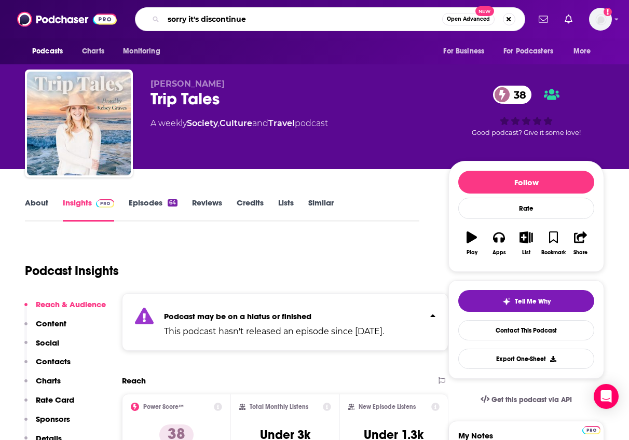
type input "sorry it's discontinued"
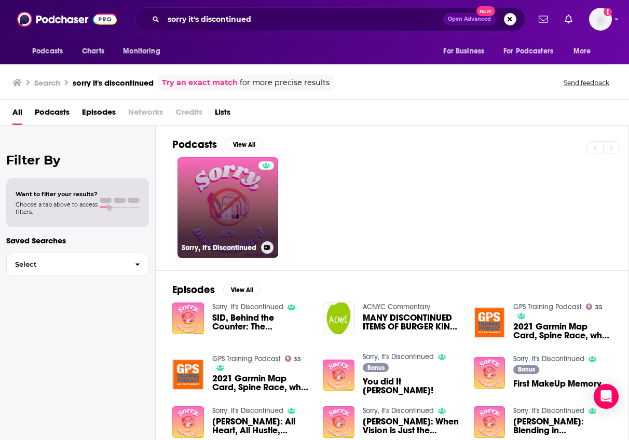
click at [247, 213] on link "Sorry, It's Discontinued" at bounding box center [228, 207] width 101 height 101
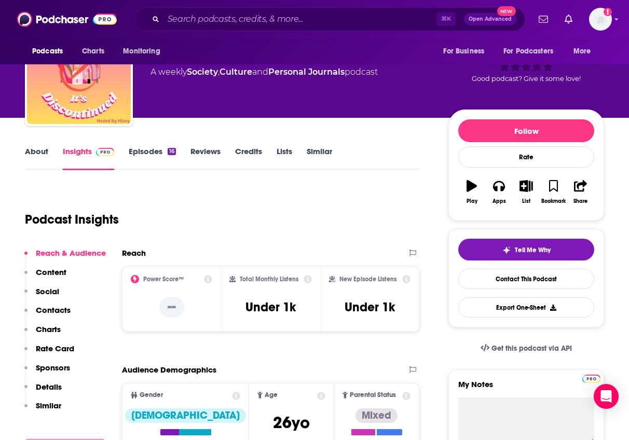
scroll to position [65, 0]
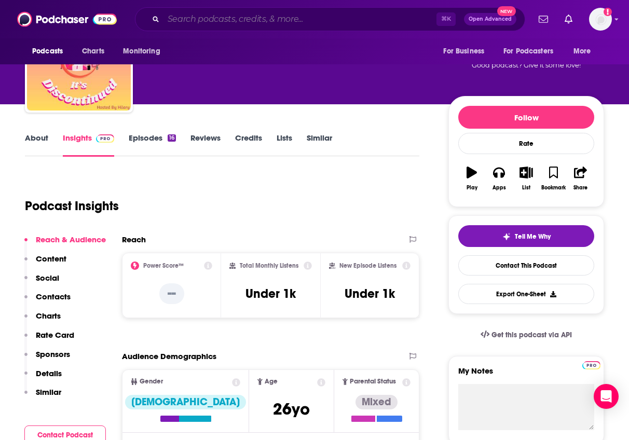
click at [271, 23] on input "Search podcasts, credits, & more..." at bounding box center [300, 19] width 273 height 17
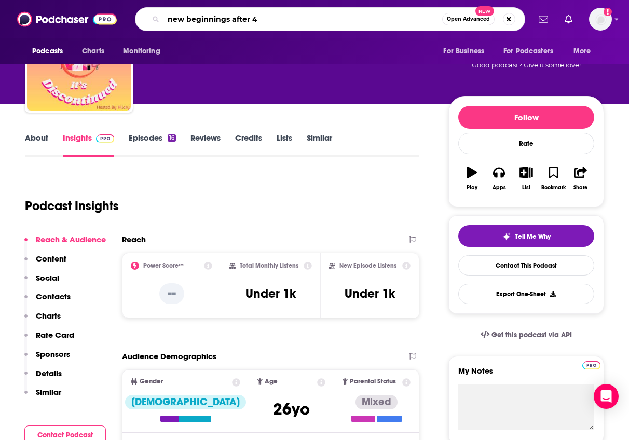
type input "new beginnings after 40"
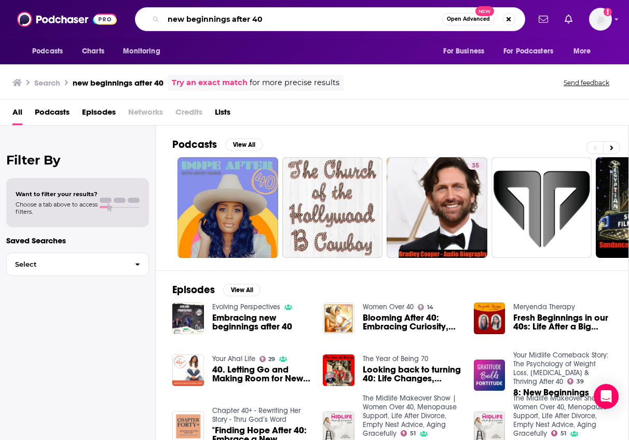
drag, startPoint x: 267, startPoint y: 24, endPoint x: 171, endPoint y: 12, distance: 96.8
click at [171, 12] on input "new beginnings after 40" at bounding box center [303, 19] width 279 height 17
type input "the [PERSON_NAME] podcast"
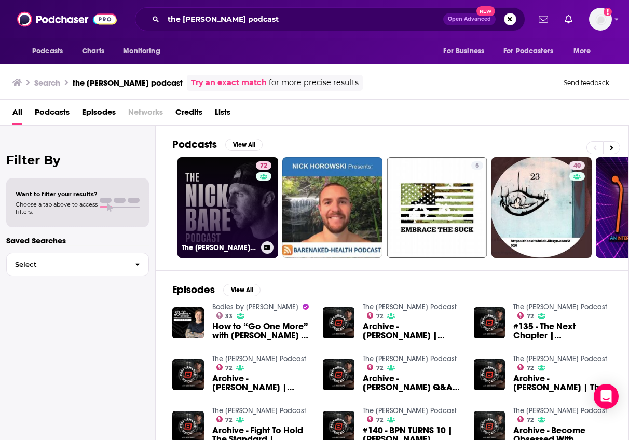
click at [204, 223] on link "72 The [PERSON_NAME] Podcast" at bounding box center [228, 207] width 101 height 101
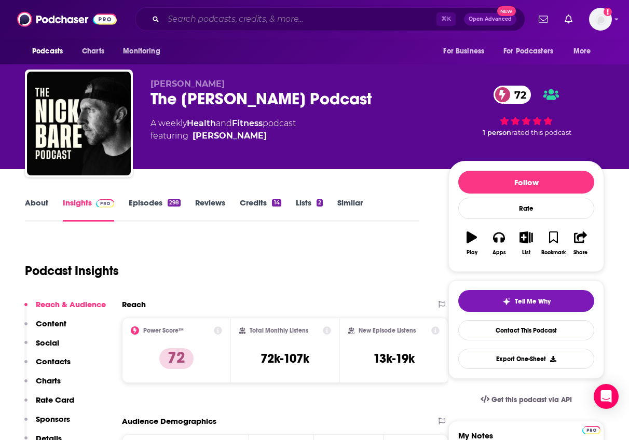
click at [230, 15] on input "Search podcasts, credits, & more..." at bounding box center [300, 19] width 273 height 17
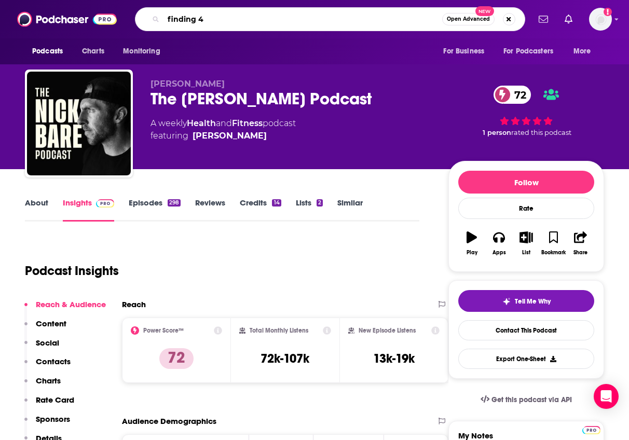
type input "finding 40"
